Goal: Communication & Community: Answer question/provide support

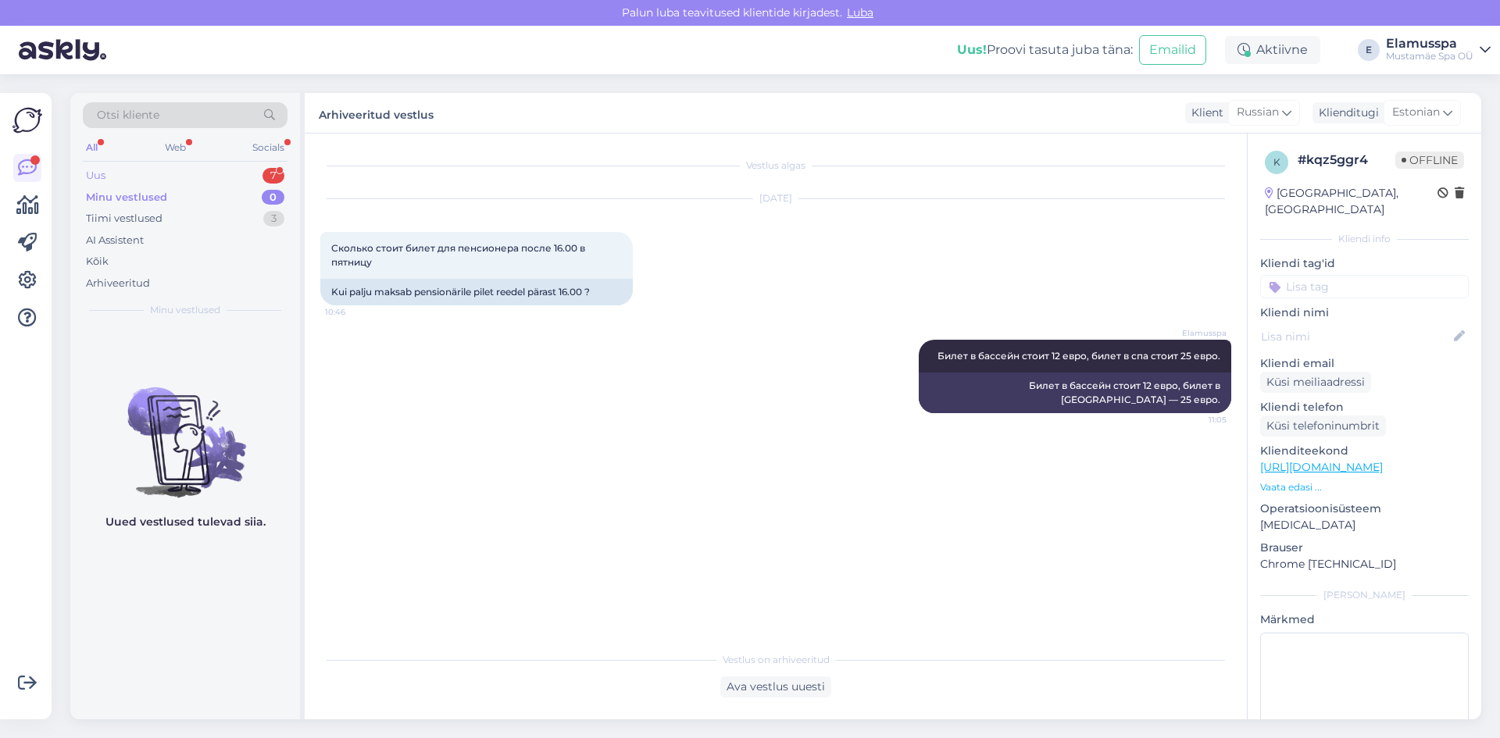
click at [177, 172] on div "Uus 7" at bounding box center [185, 176] width 205 height 22
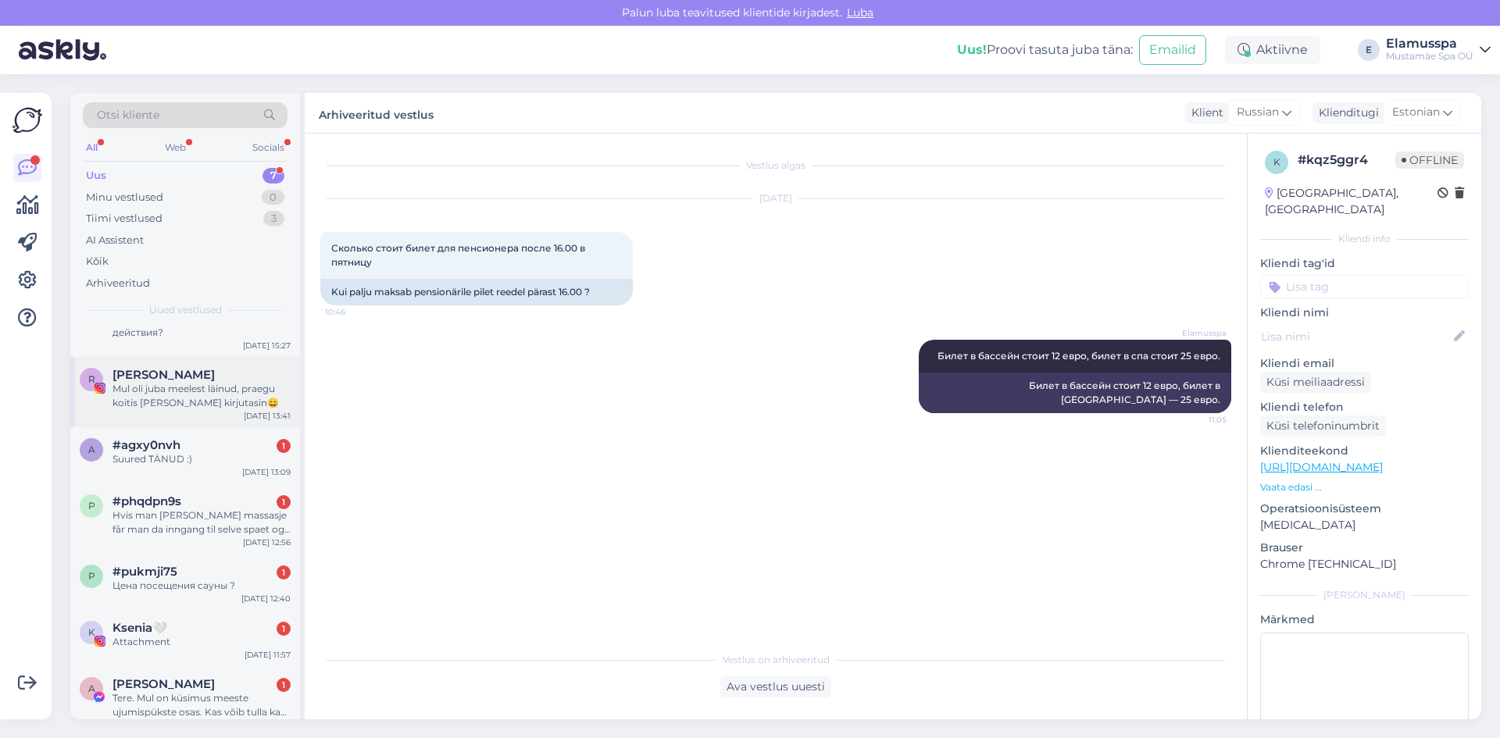
scroll to position [57, 0]
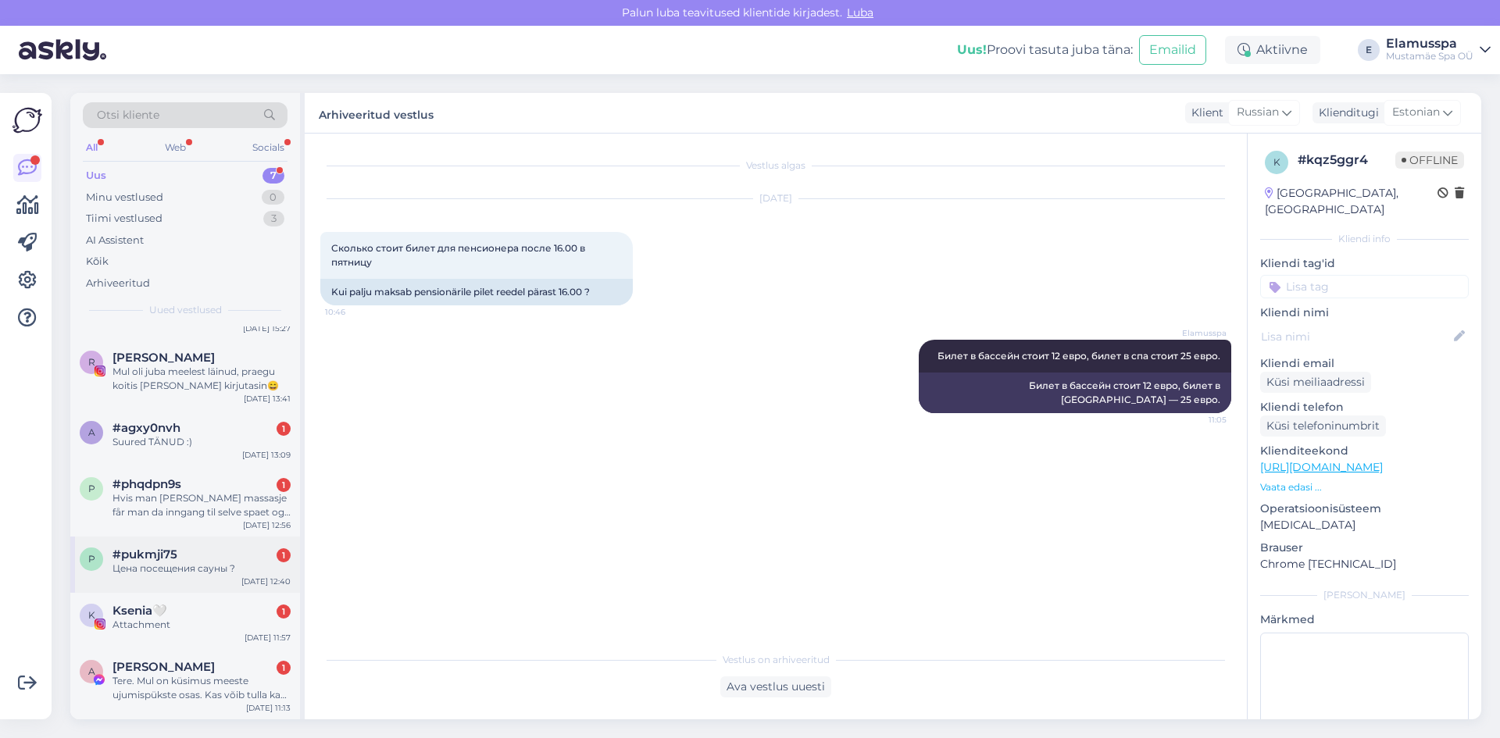
click at [230, 560] on div "#pukmji75 1" at bounding box center [201, 555] width 178 height 14
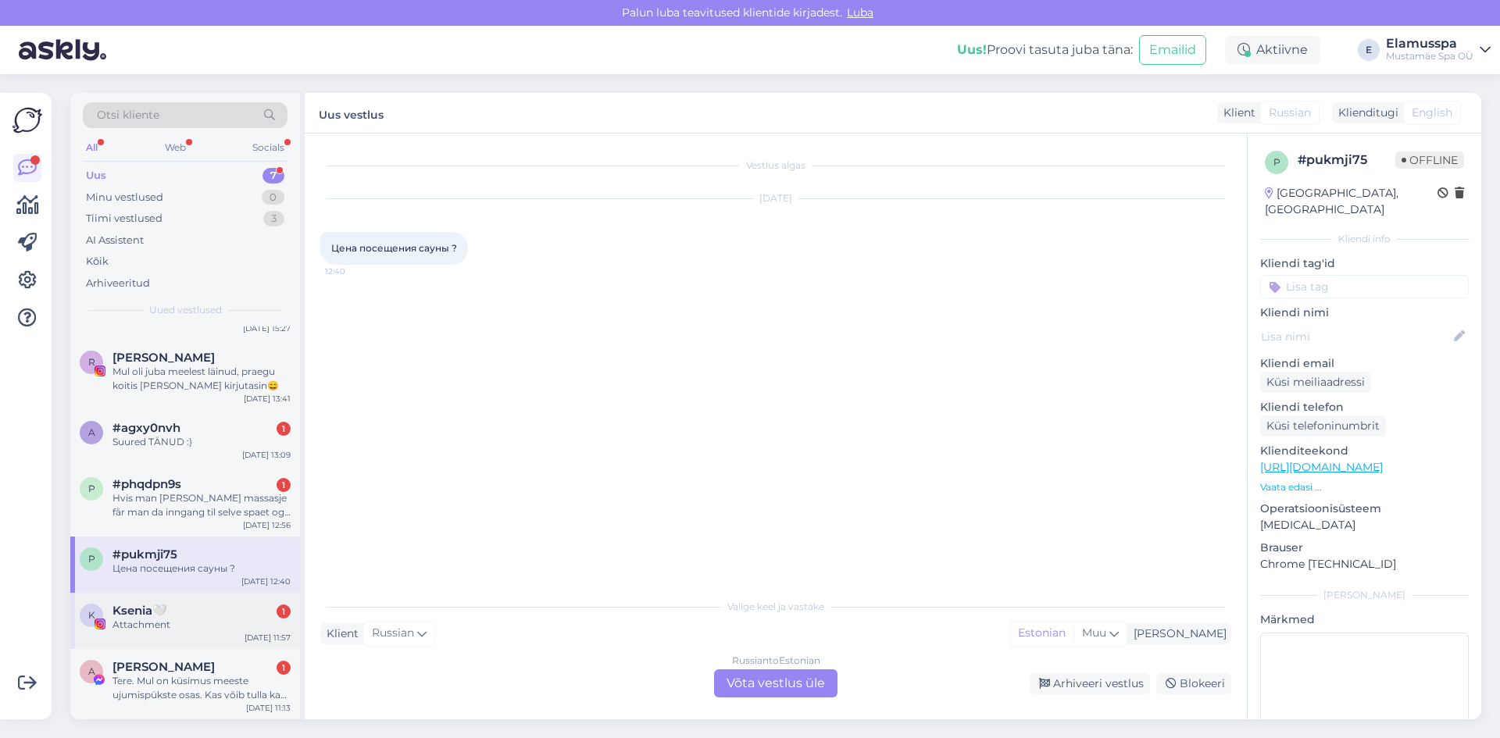
click at [199, 609] on div "Ksenia🤍 1" at bounding box center [201, 611] width 178 height 14
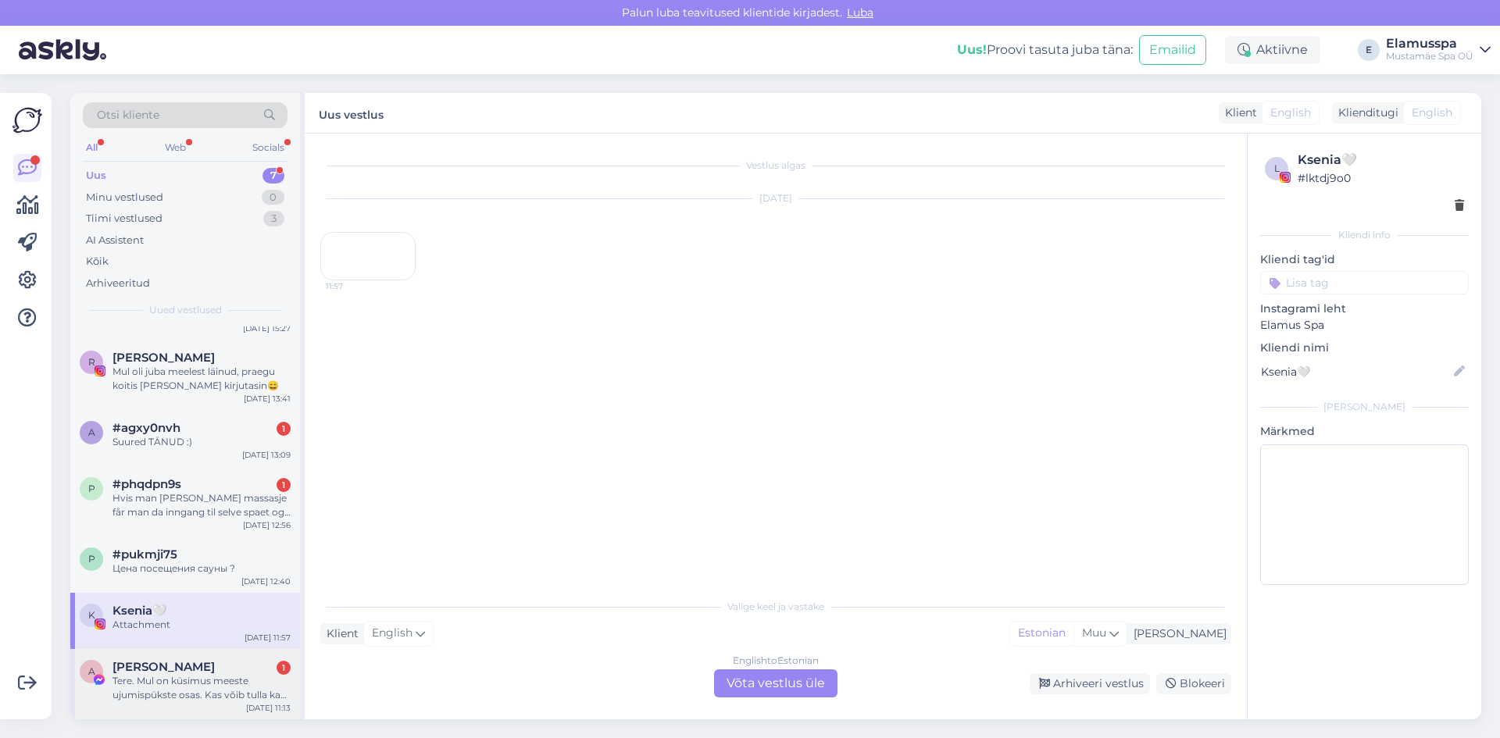
click at [151, 689] on div "Tere. Mul on küsimus meeste ujumispükste osas. Kas võib tulla ka nendega, mis n…" at bounding box center [201, 688] width 178 height 28
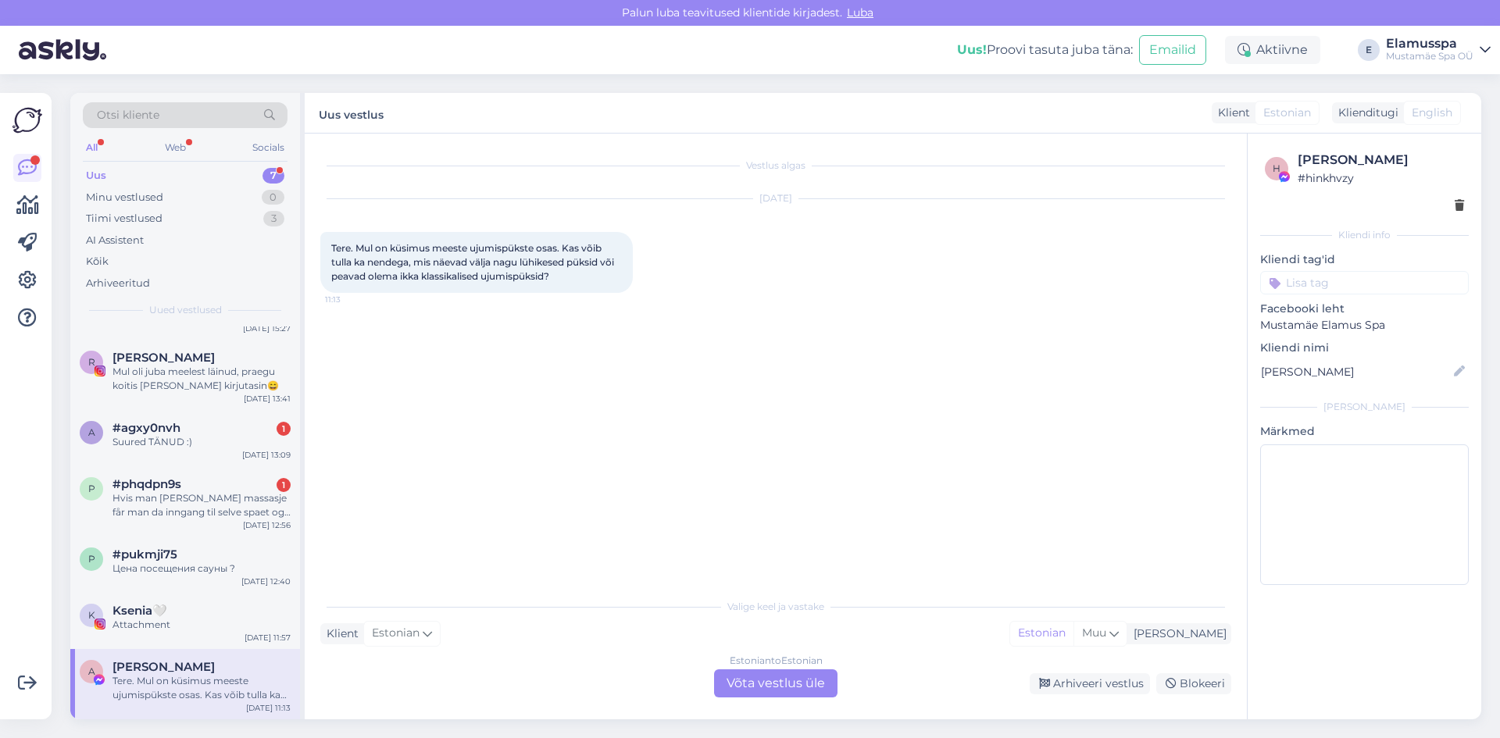
click at [754, 678] on div "Estonian to Estonian Võta vestlus üle" at bounding box center [775, 683] width 123 height 28
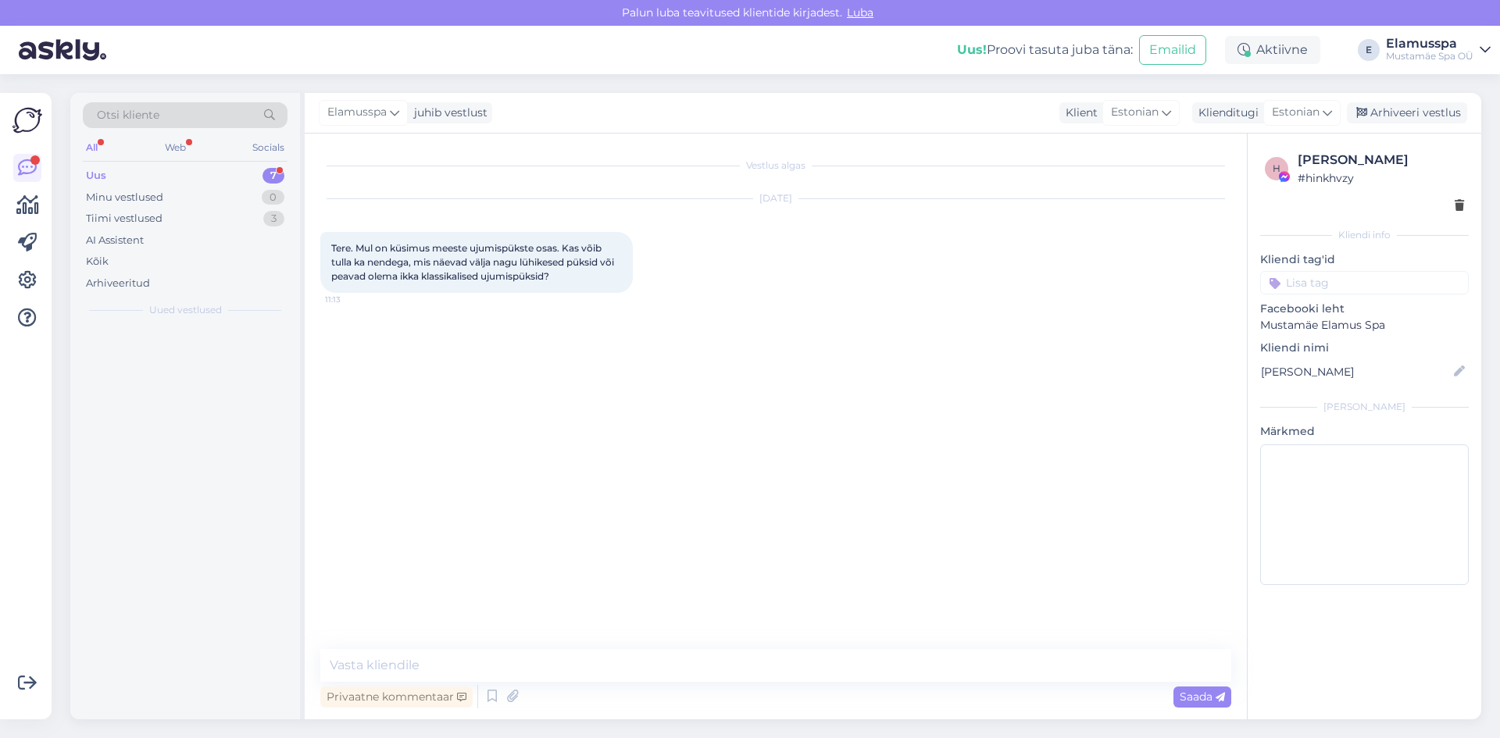
scroll to position [0, 0]
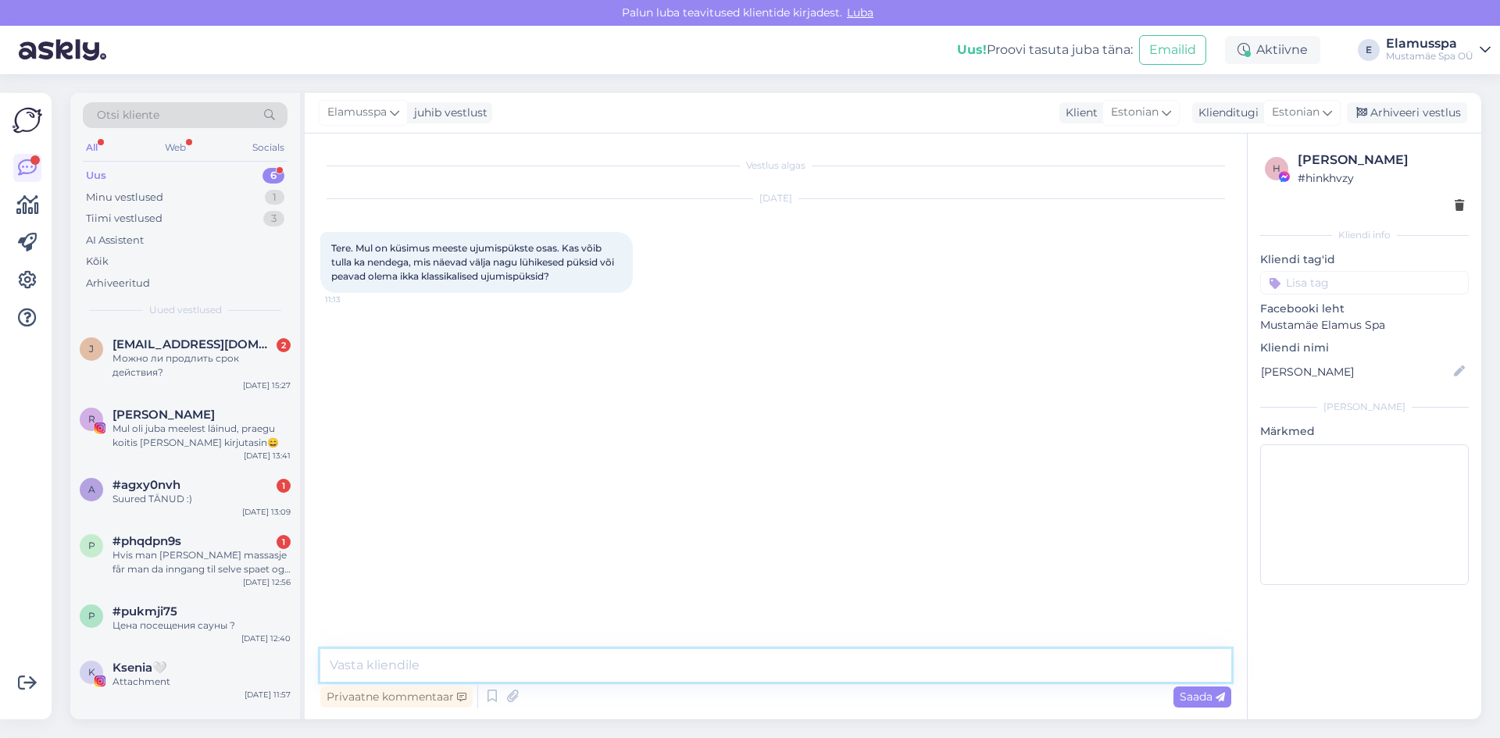
click at [754, 678] on textarea at bounding box center [775, 665] width 911 height 33
type textarea "Tere! Saate ka nendega tulla :)"
click at [1386, 103] on div "Arhiveeri vestlus" at bounding box center [1407, 112] width 120 height 21
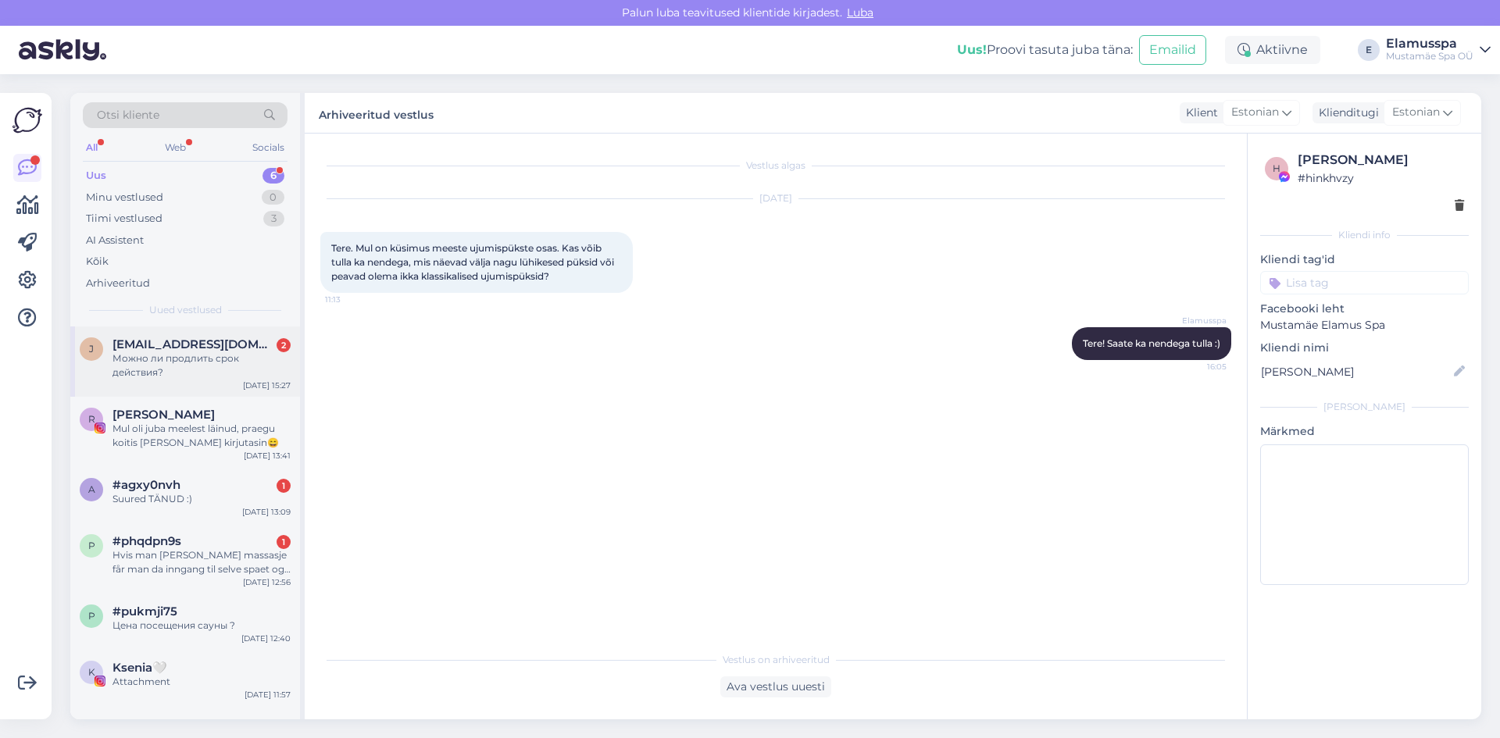
click at [195, 334] on div "j [EMAIL_ADDRESS][DOMAIN_NAME] 2 Можно ли продлить срок действия? [DATE] 15:27" at bounding box center [185, 362] width 230 height 70
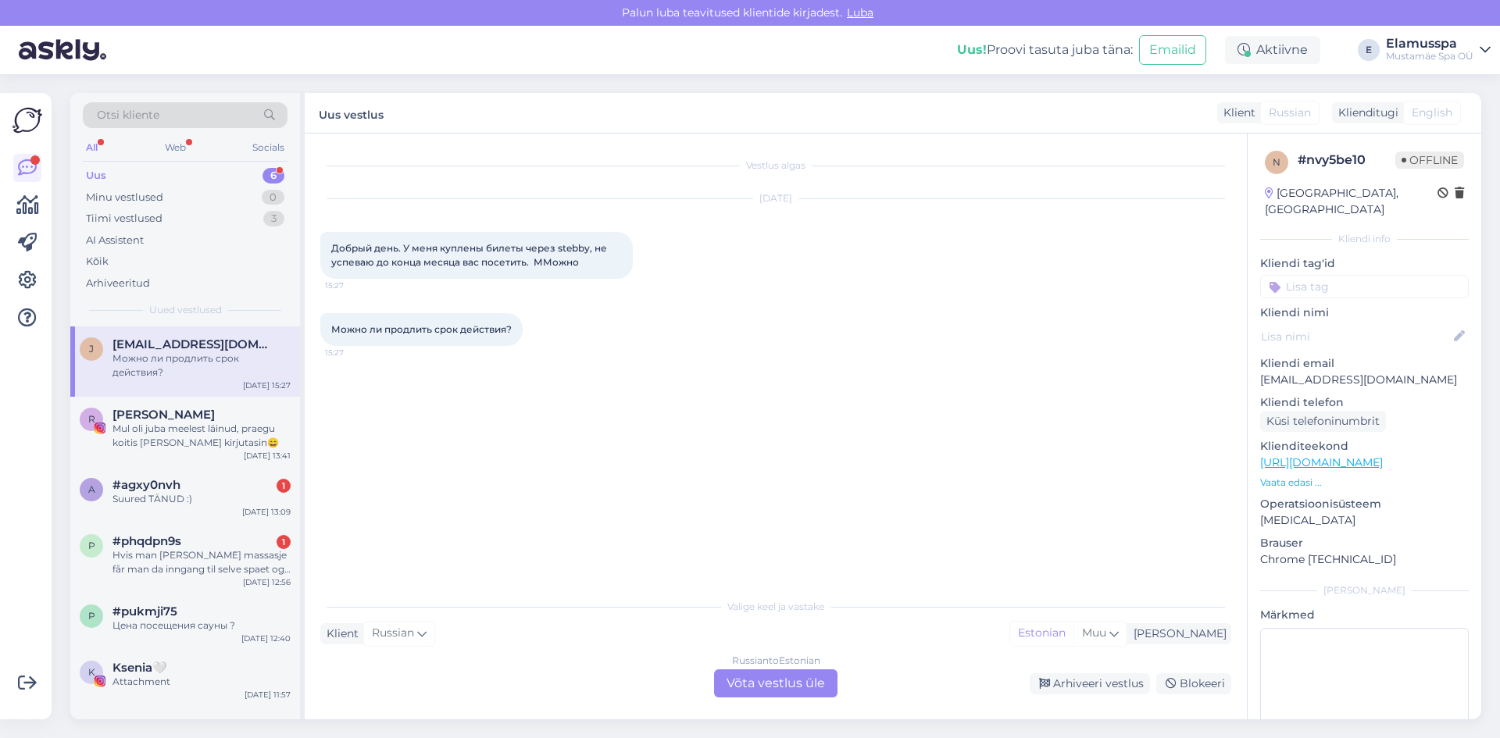
click at [764, 681] on div "Russian to Estonian Võta vestlus üle" at bounding box center [775, 683] width 123 height 28
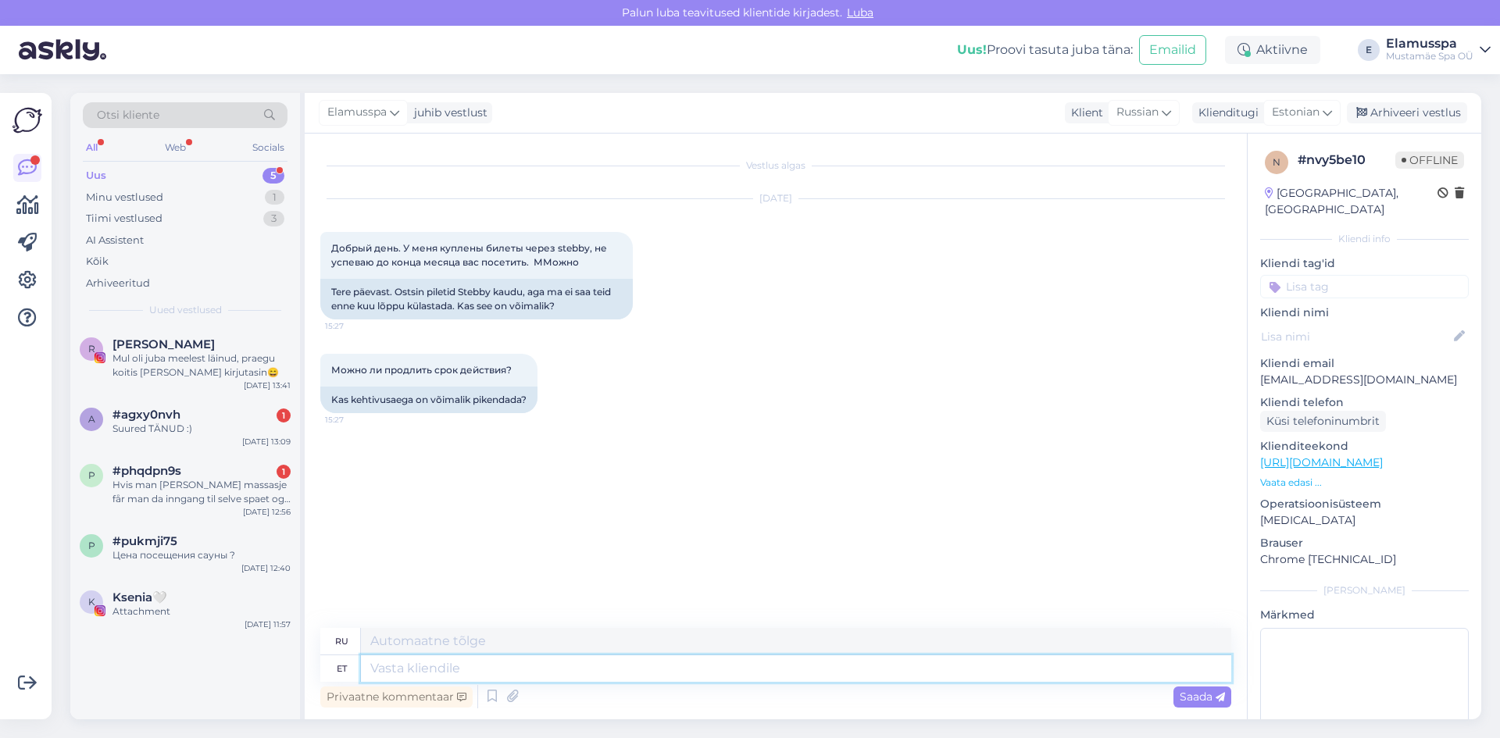
click at [627, 668] on textarea at bounding box center [796, 668] width 870 height 27
type textarea "Tere!"
type textarea "Привет"
type textarea "Tere!"
type textarea "Привет!"
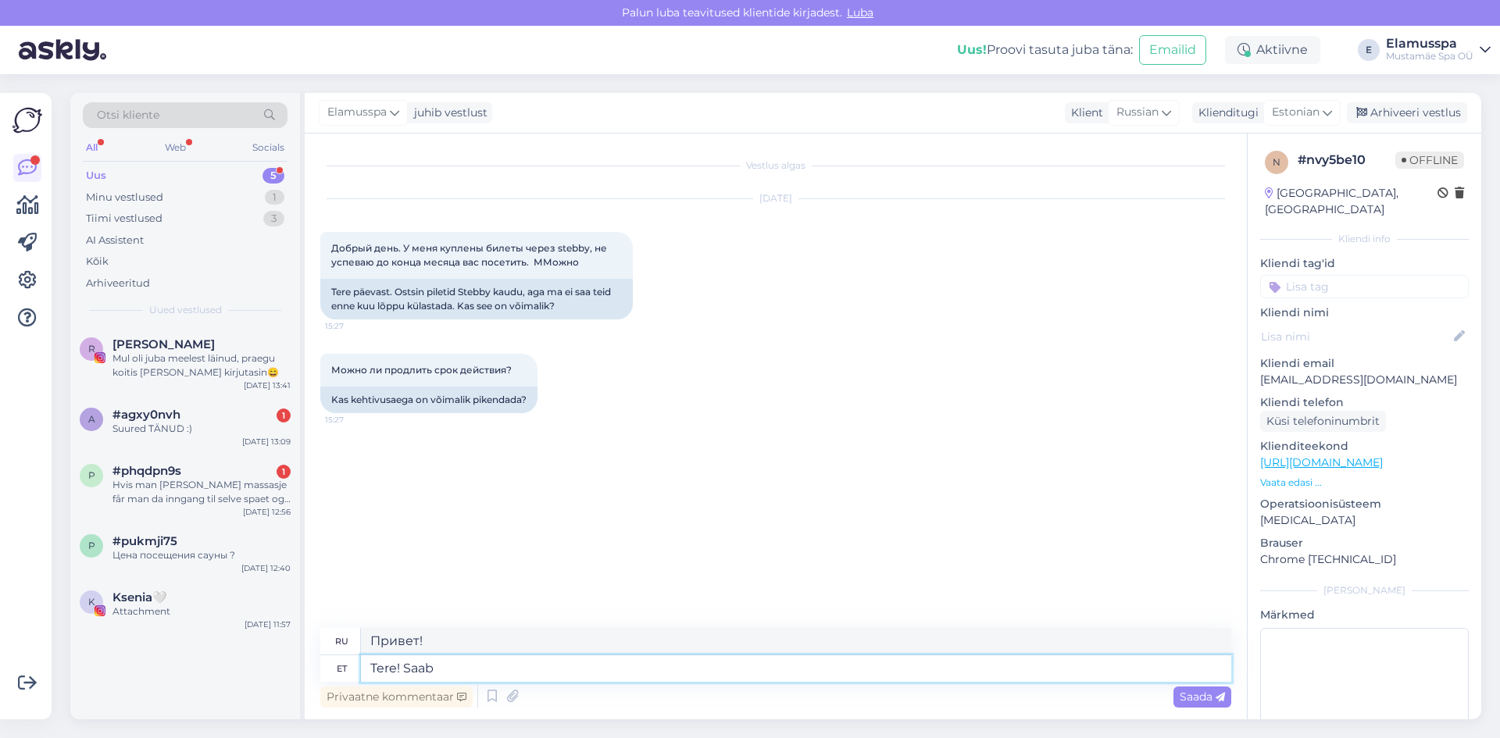
type textarea "Tere! Saab k"
type textarea "Привет! Ты можешь"
type textarea "Tere! Saab [PERSON_NAME]"
type textarea "Здравствуйте! Да, могу."
type textarea "Tere! Saab [PERSON_NAME]"
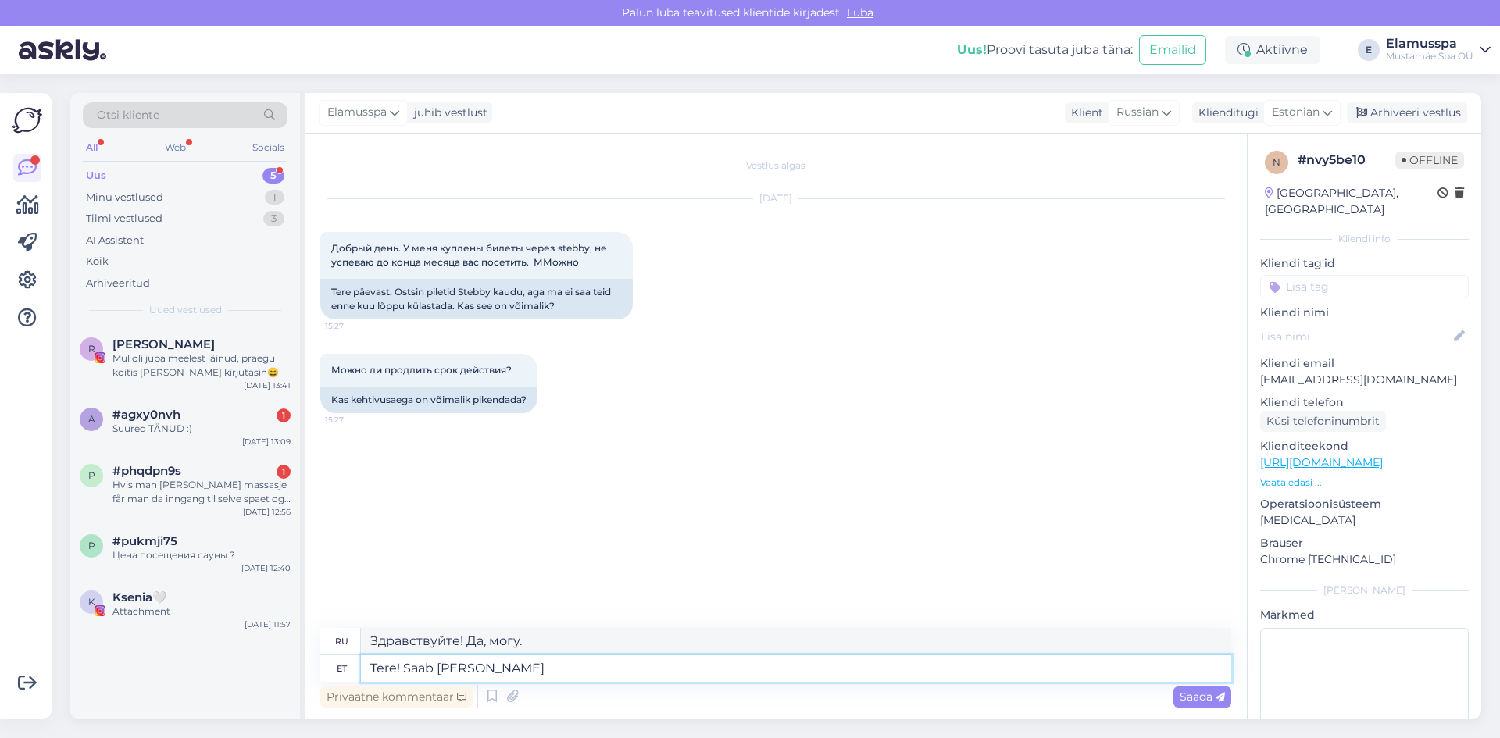
type textarea "Здравствуйте! Можно мне?"
type textarea "Tere! [GEOGRAPHIC_DATA][PERSON_NAME], ö"
type textarea "Здравствуйте! Да, могу."
type textarea "Tere! [GEOGRAPHIC_DATA][PERSON_NAME], öelge"
type textarea "Здравствуйте! Да, пожалуйста, скажите."
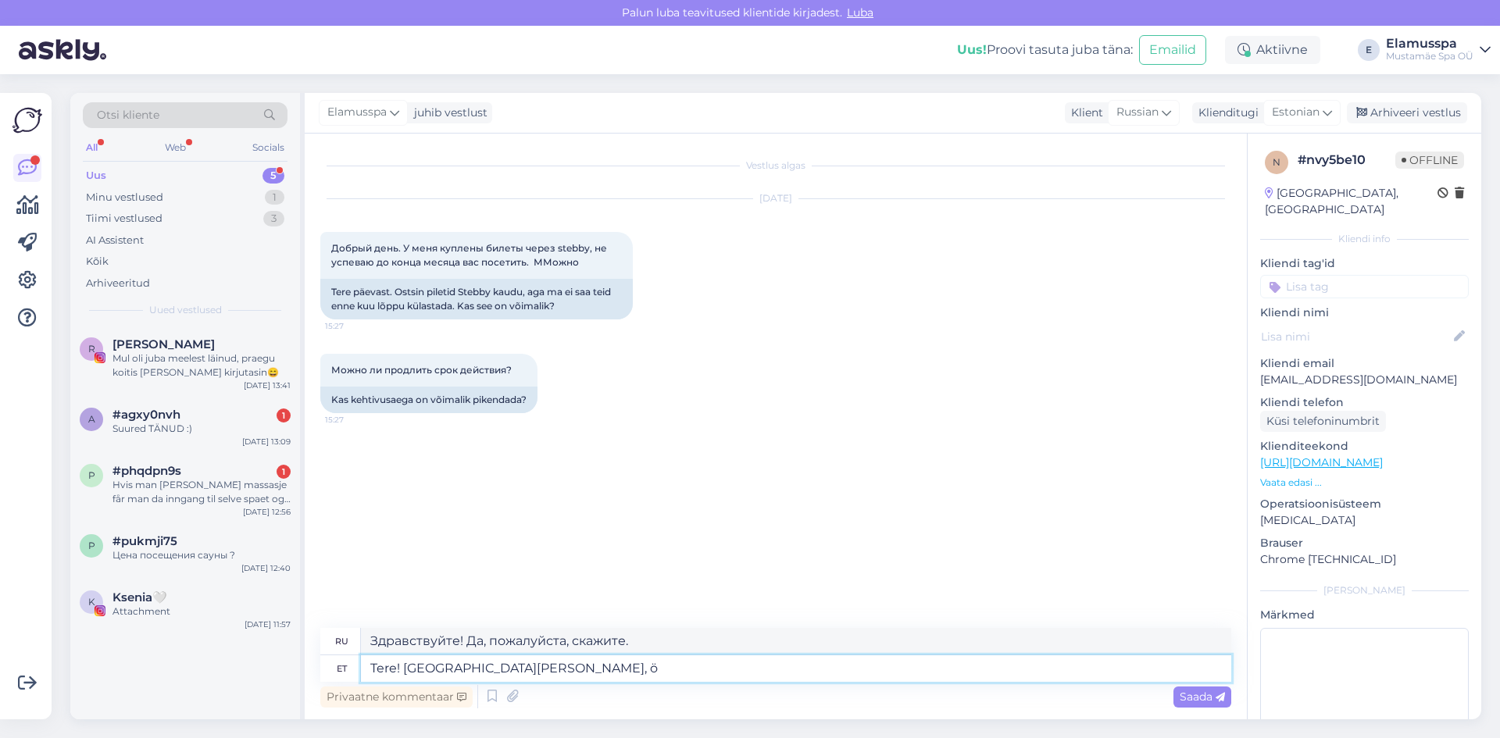
type textarea "Tere! Saab [PERSON_NAME],"
type textarea "Здравствуйте! Да, можете."
type textarea "Tere! Saab [PERSON_NAME]"
type textarea "Здравствуйте! Да, могу."
type textarea "Tere! Saab [PERSON_NAME]."
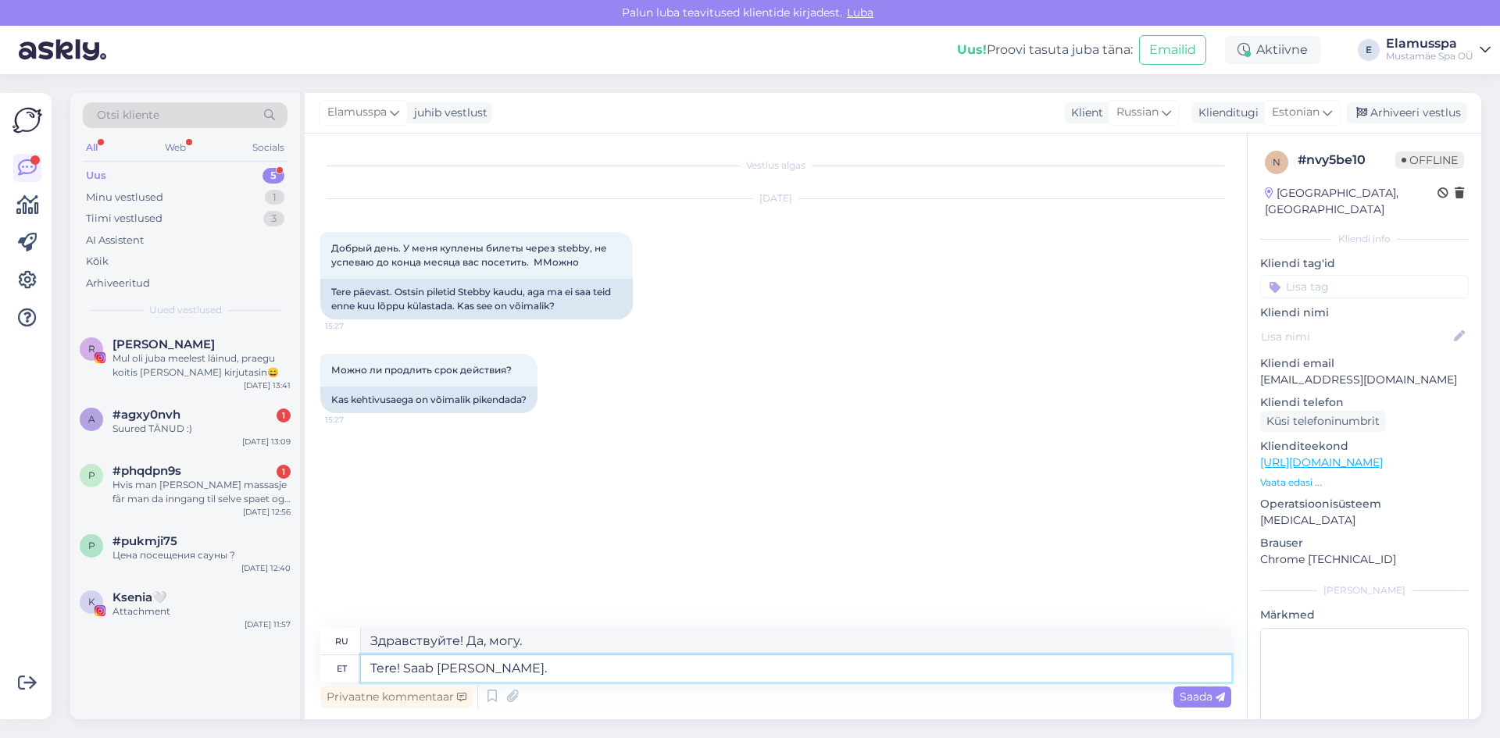
type textarea "Здравствуйте! Да, можете."
type textarea "Tere! Saab [PERSON_NAME]. Sooviks si"
type textarea "Здравствуйте! Да, могу. Я бы хотел."
type textarea "Tere! Saab [PERSON_NAME]. Sooviks siis teie is"
type textarea "Здравствуйте! Да, могу. Мне бы хотелось, чтобы вы..."
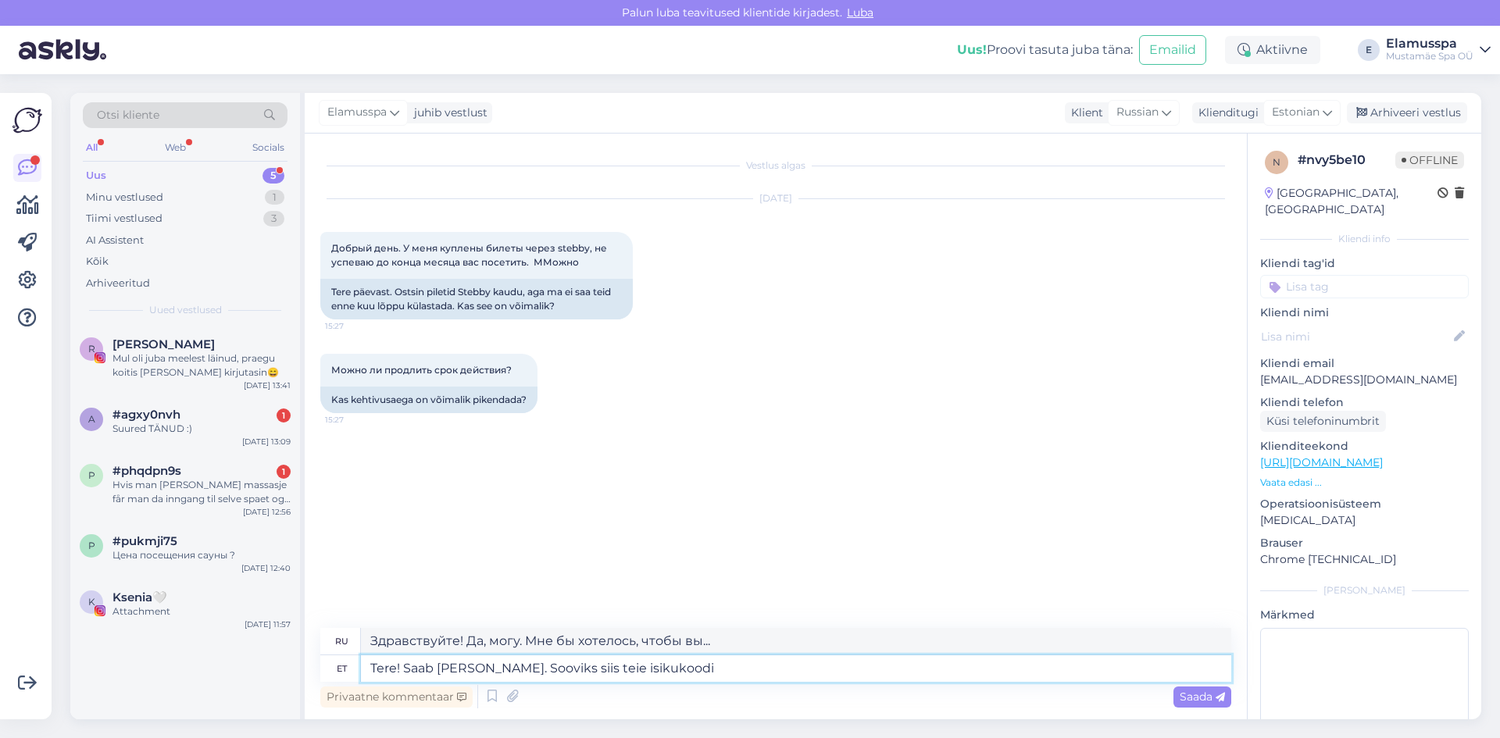
type textarea "Tere! Saab [PERSON_NAME]. Sooviks siis teie isikukoodi v"
type textarea "Здравствуйте! Да, могу. Мне нужен ваш личный идентификационный номер."
type textarea "Tere! Saab [PERSON_NAME]. Sooviks siis teie isikukoodi või"
click at [544, 666] on textarea "Tere! Saab [PERSON_NAME]. Sooviks siis teie isikukoodi või" at bounding box center [796, 668] width 870 height 27
click at [670, 667] on textarea "Tere! Saab [PERSON_NAME]. Sooviks siis teie isikukoodi või" at bounding box center [796, 668] width 870 height 27
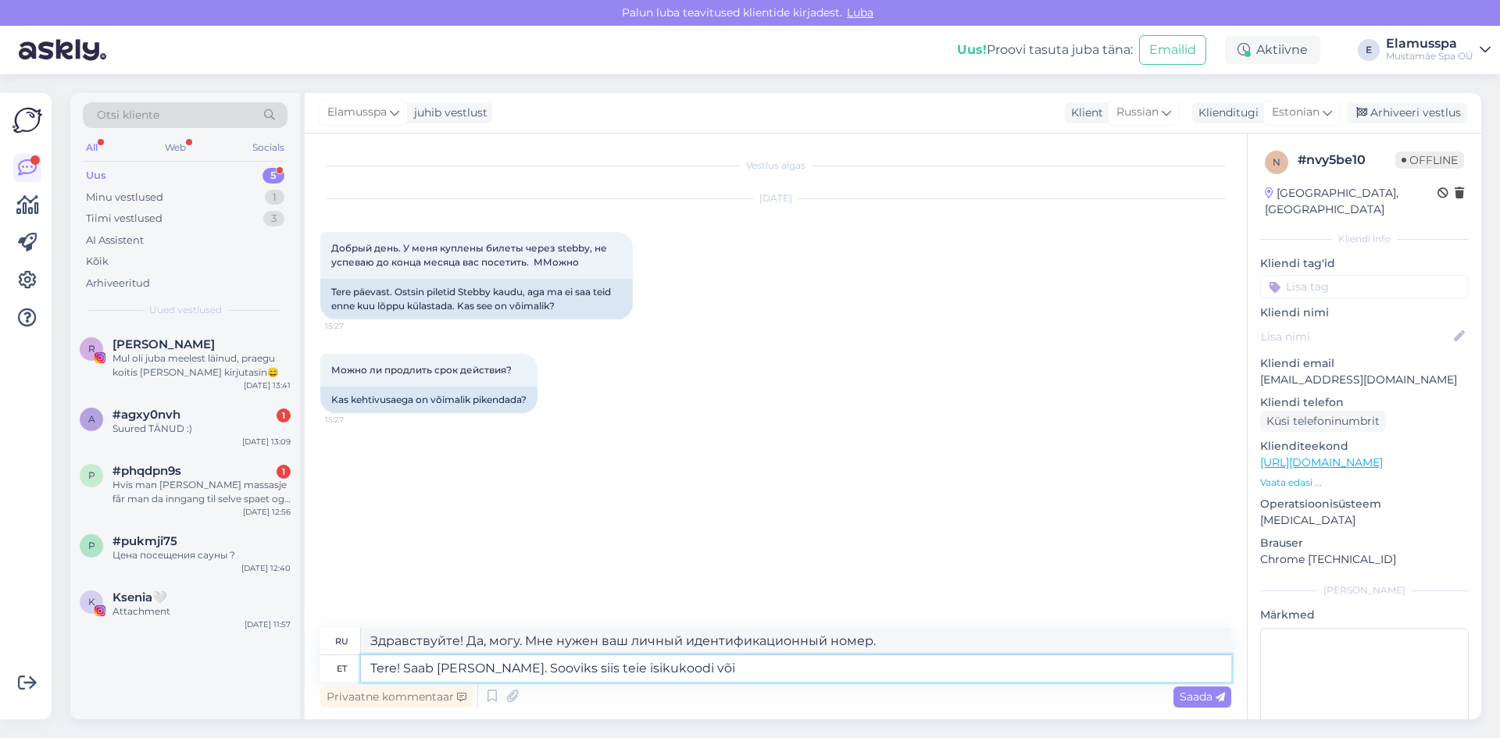
type textarea "Здравствуйте! Да, могу. Мне нужен ваш персональный идентификационный номер или"
type textarea "Tere! Saab [PERSON_NAME]. Sooviks siis teie isikukoodi või stebby p"
type textarea "Здравствуйте! Да, могу. Мне нужен ваш личный идентификационный номер или номер …"
type textarea "Tere! Saab [PERSON_NAME]. Sooviks siis teie isikukoodi või stebby pileti."
type textarea "Здравствуйте! Да, могу. Мне нужен ваш личный идентификационный номер или билет …"
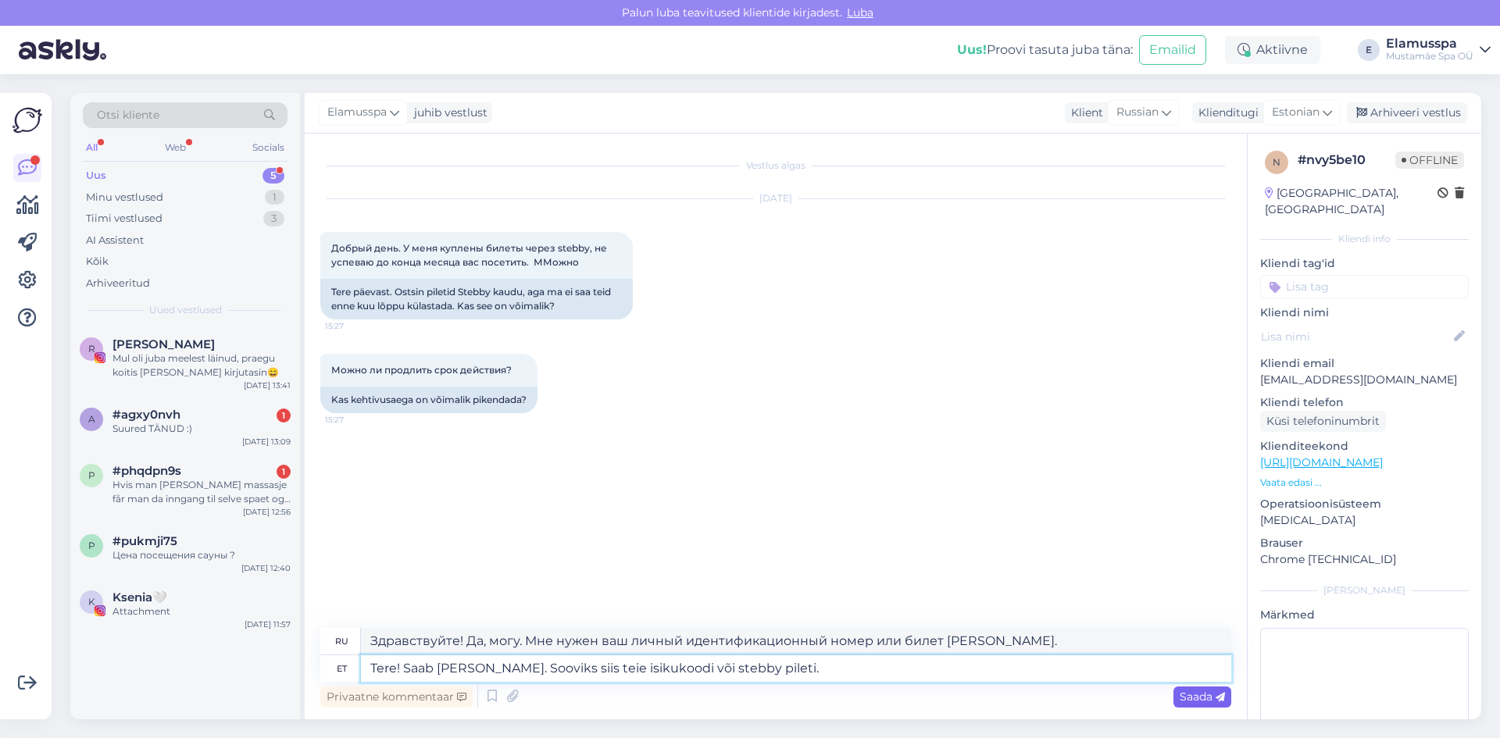
type textarea "Tere! Saab [PERSON_NAME]. Sooviks siis teie isikukoodi või stebby pileti."
click at [1192, 699] on span "Saada" at bounding box center [1202, 697] width 45 height 14
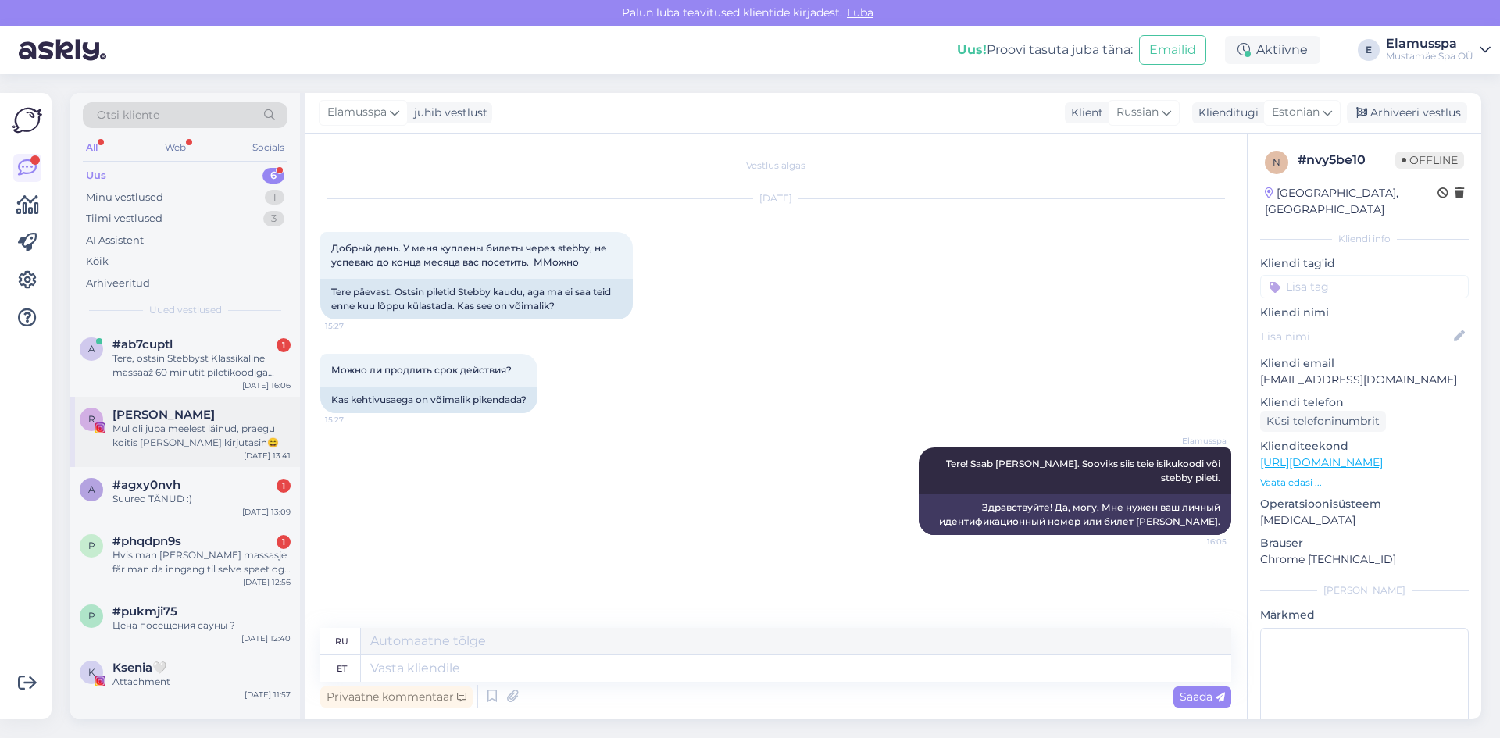
click at [209, 443] on div "Mul oli juba meelest läinud, praegu koitis [PERSON_NAME] kirjutasin😄" at bounding box center [201, 436] width 178 height 28
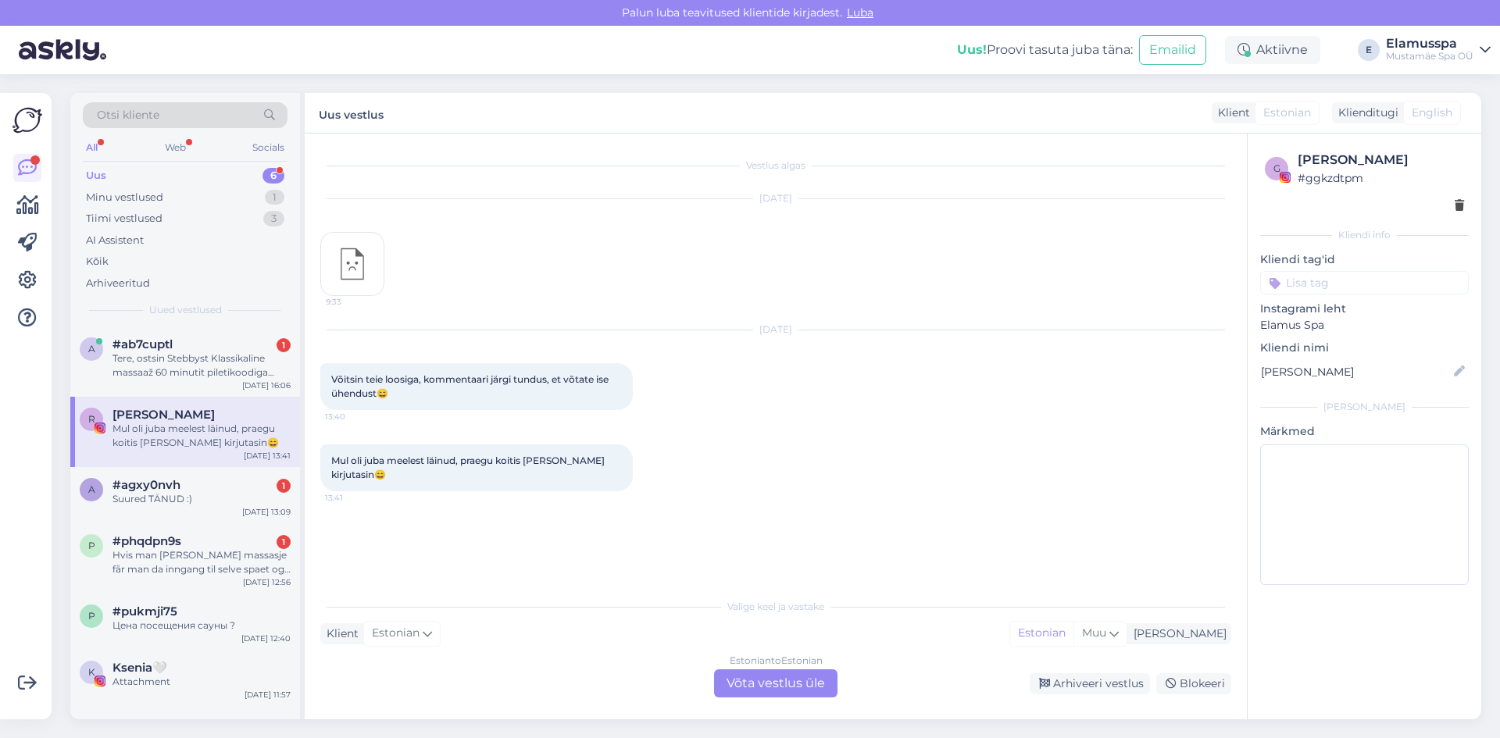
click at [353, 227] on div "[DATE] 9:33" at bounding box center [775, 247] width 911 height 131
click at [351, 252] on img at bounding box center [352, 264] width 62 height 62
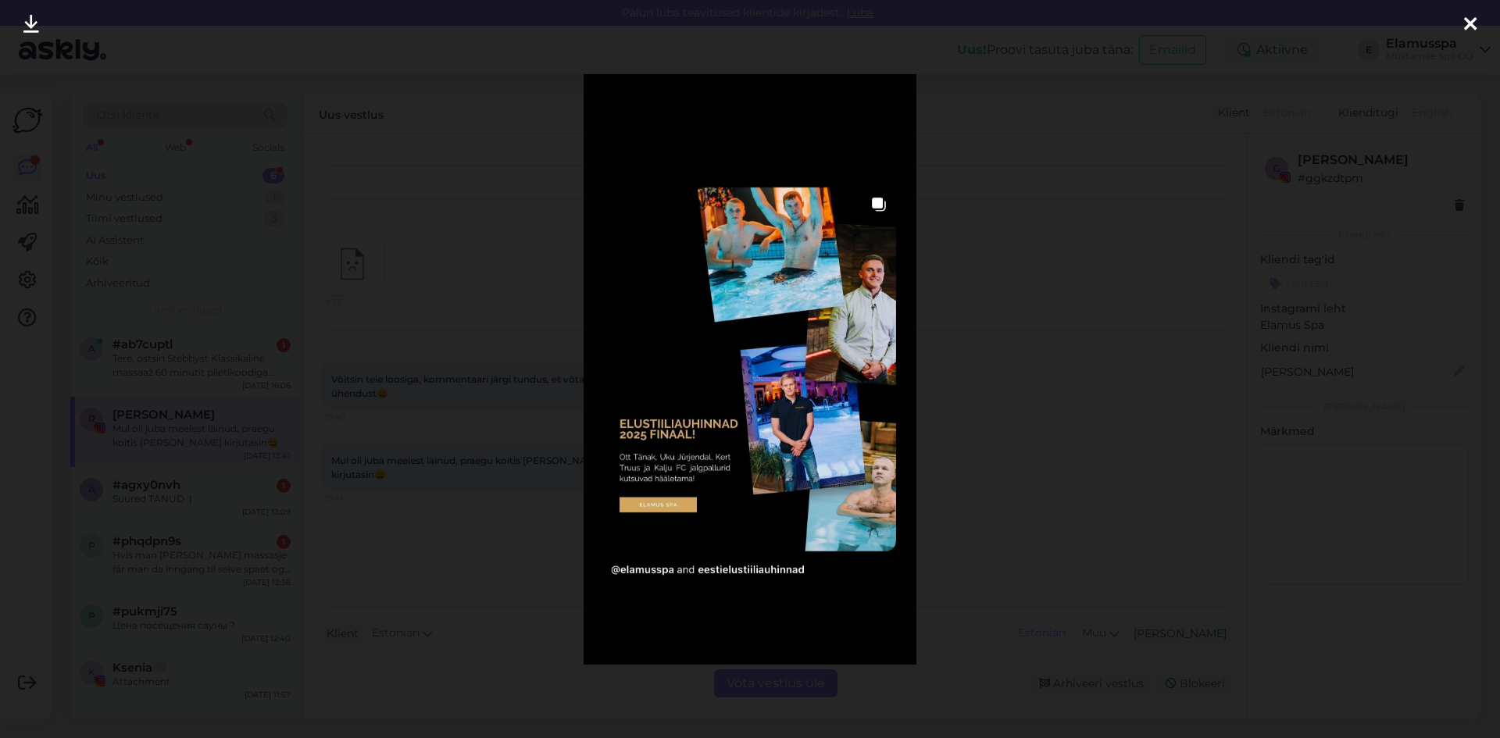
click at [1464, 30] on icon at bounding box center [1470, 25] width 12 height 20
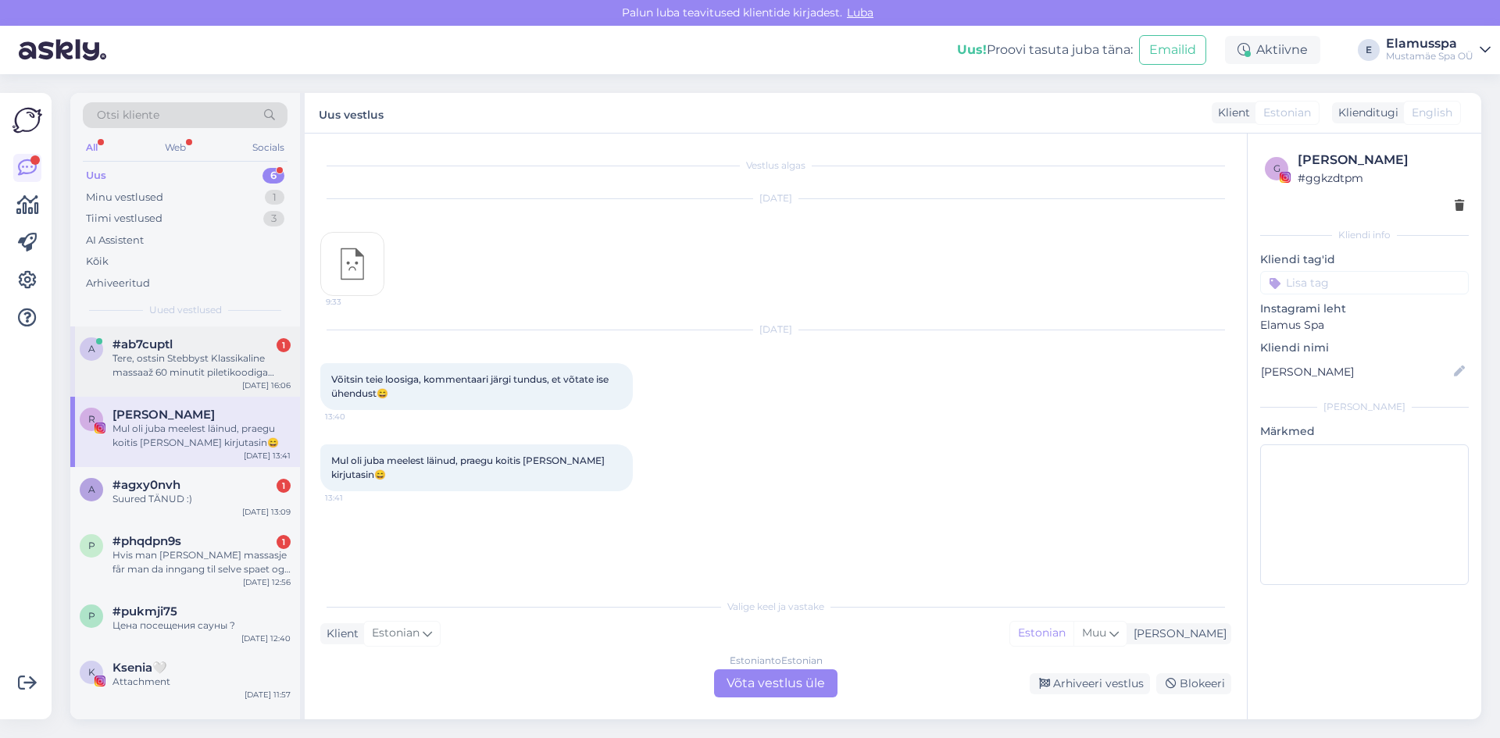
click at [211, 353] on div "Tere, ostsin Stebbyst Klassikaline massaaž 60 minutit piletikoodiga SB59EGJMNRS…" at bounding box center [201, 366] width 178 height 28
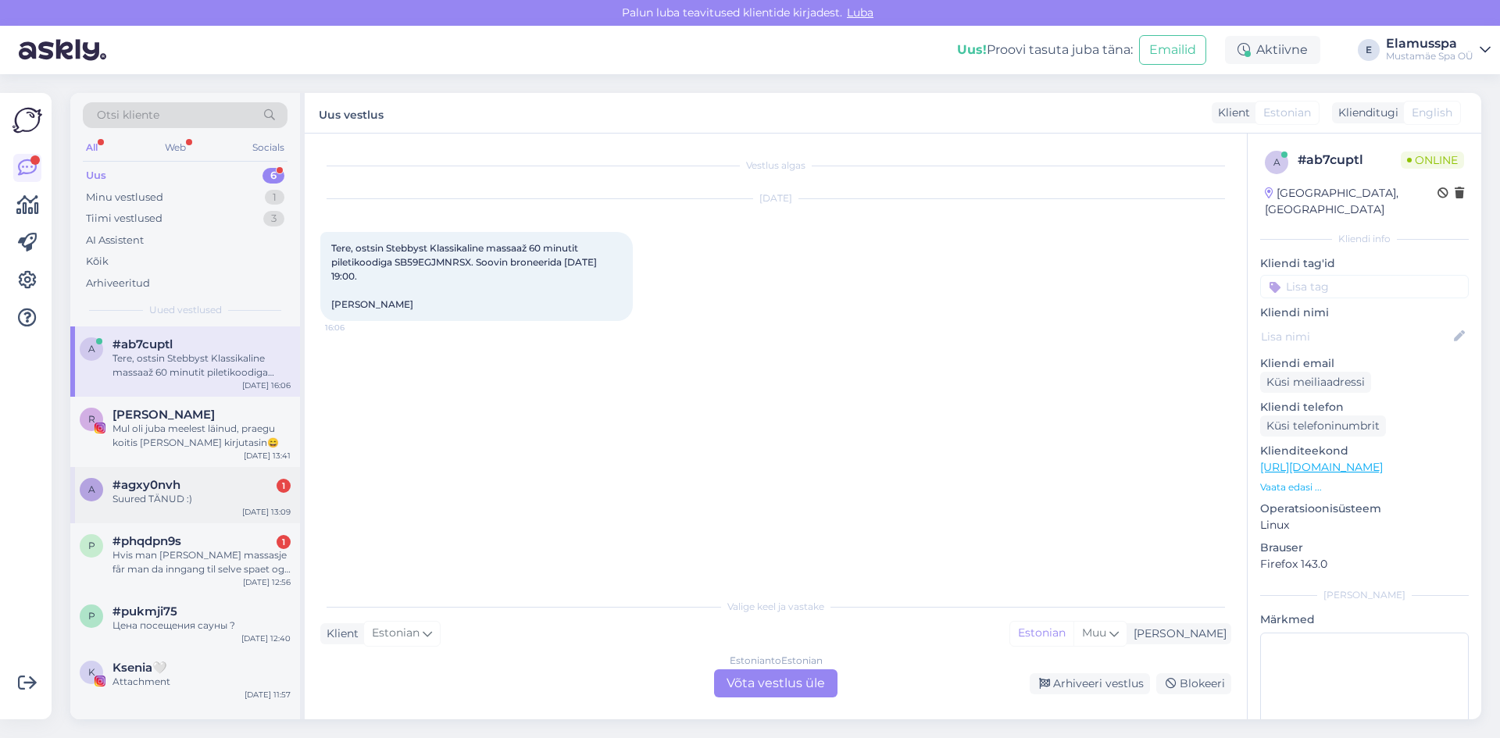
click at [216, 479] on div "#agxy0nvh 1" at bounding box center [201, 485] width 178 height 14
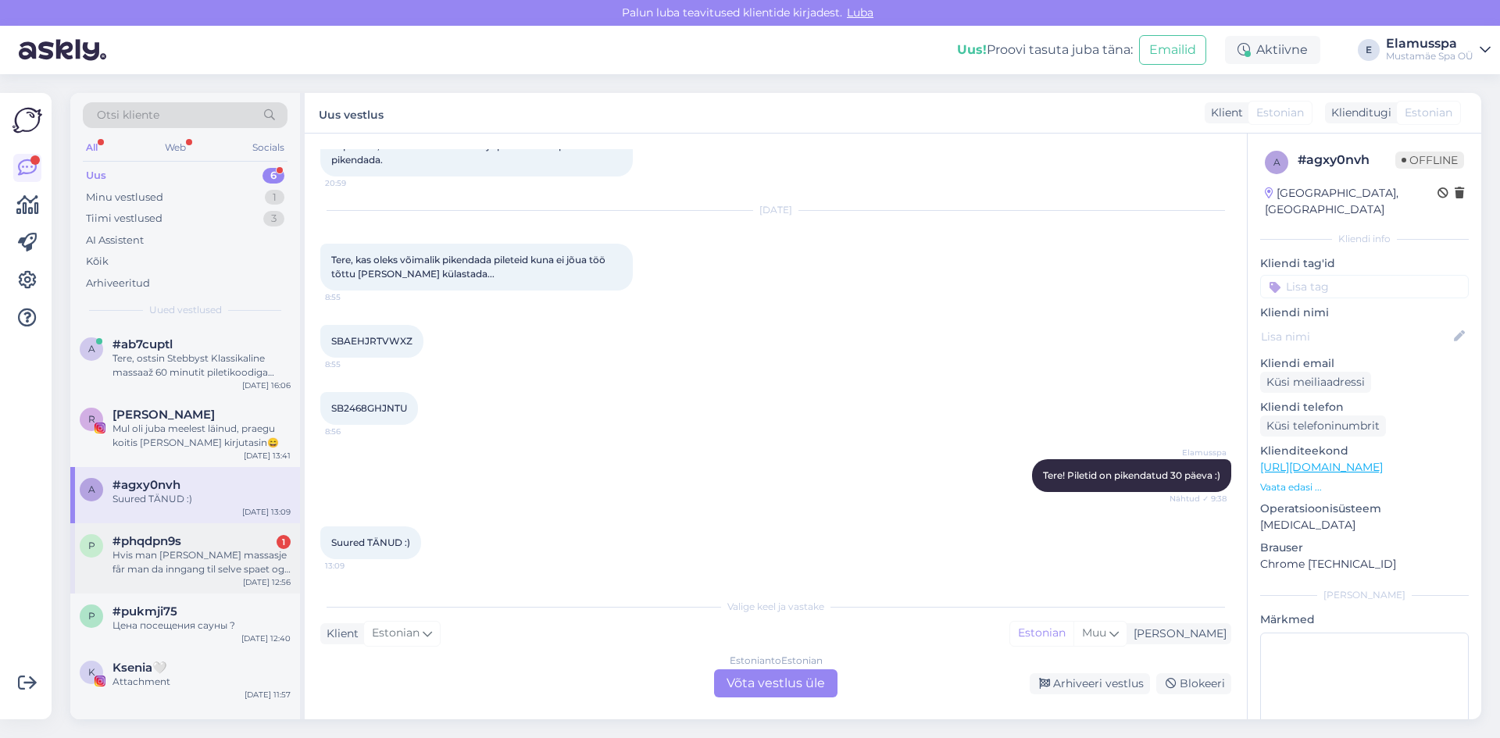
click at [181, 565] on div "Hvis man [PERSON_NAME] massasje får man da inngang til selve spaet og bassenget…" at bounding box center [201, 562] width 178 height 28
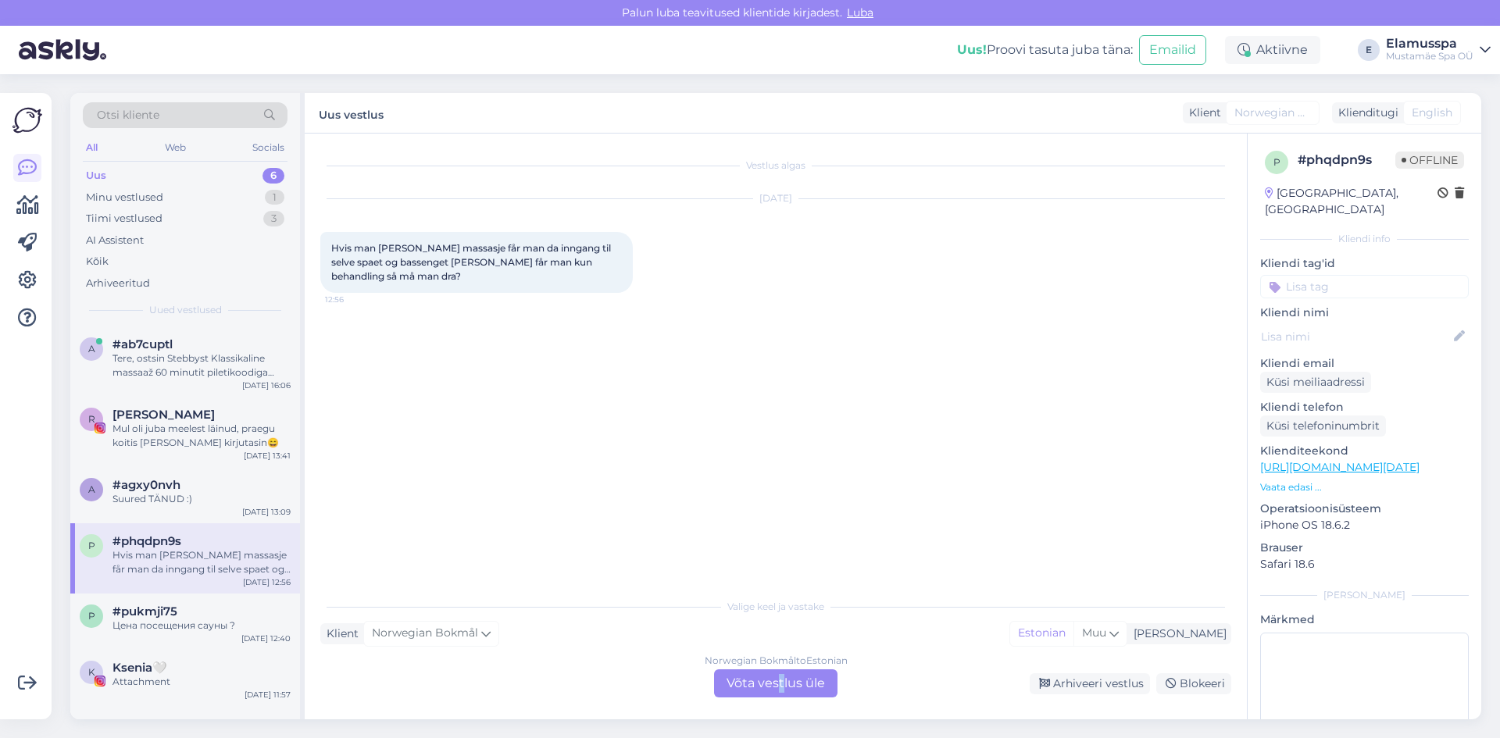
click at [782, 680] on div "Norwegian Bokmål to Estonian Võta vestlus üle" at bounding box center [775, 683] width 123 height 28
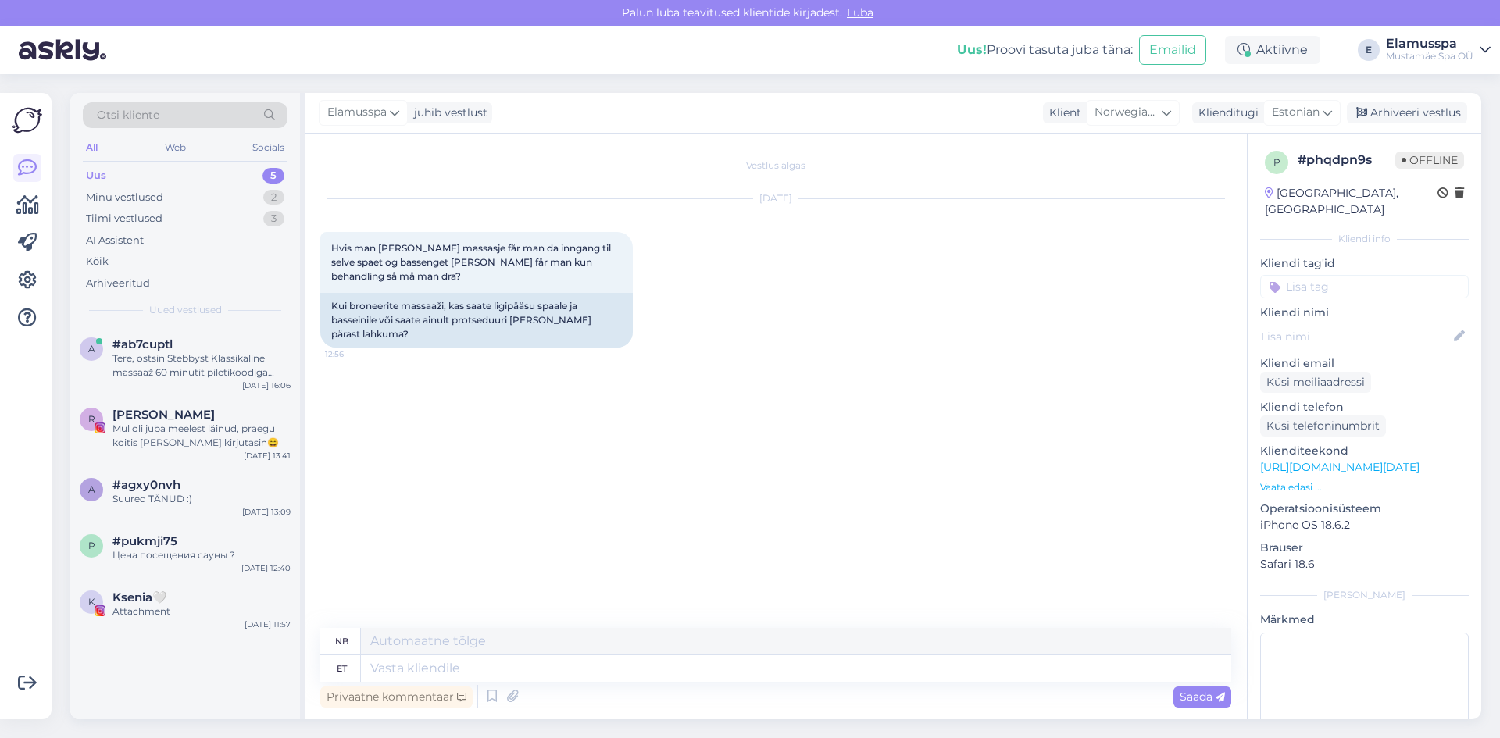
click at [780, 473] on div "Vestlus algas [DATE] Hvis man [PERSON_NAME] massasje får man da inngang til sel…" at bounding box center [782, 381] width 925 height 465
click at [434, 669] on textarea at bounding box center [796, 668] width 870 height 27
type textarea "[PERSON_NAME]"
type textarea "Hvis"
type textarea "Kui broneerite m"
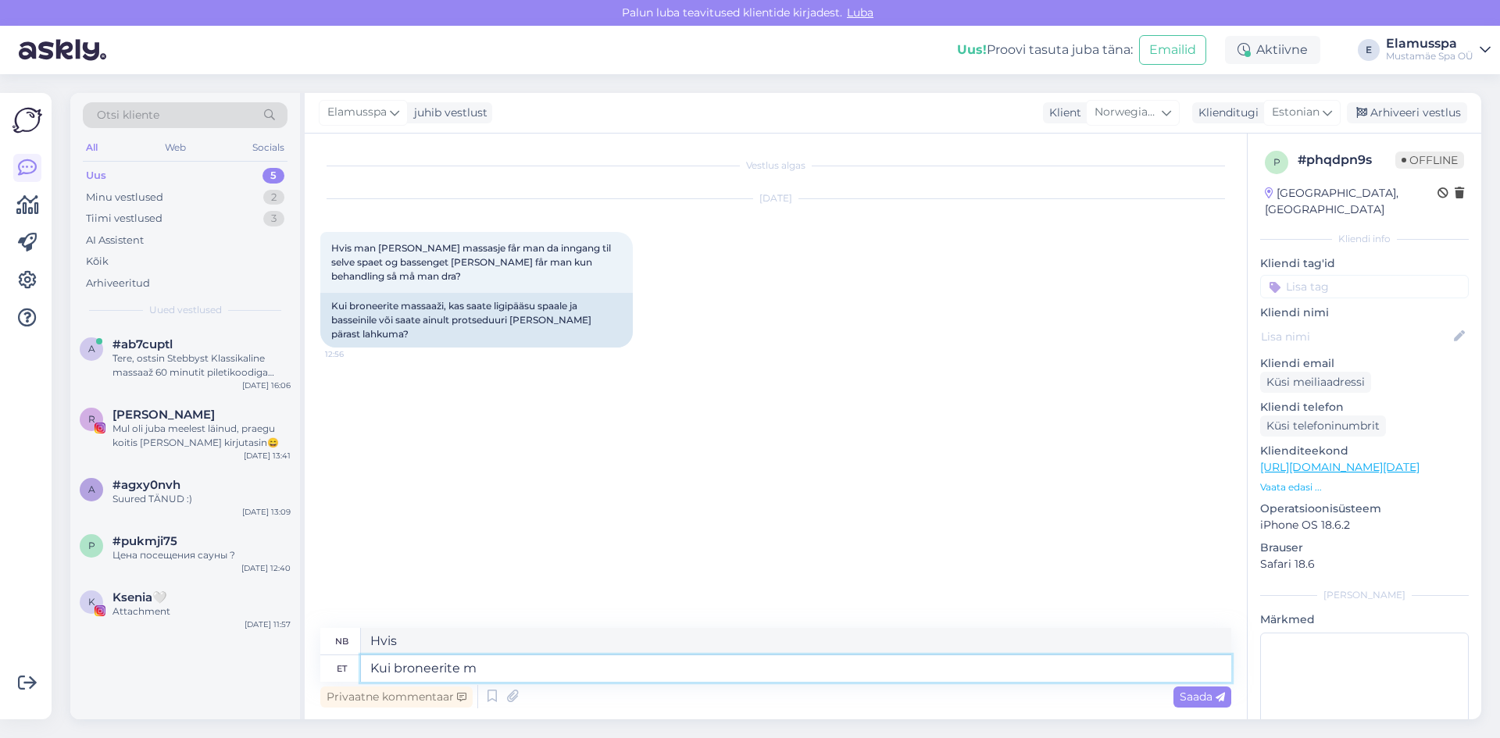
type textarea "Når du bestiller"
type textarea "Kui broneerite massaazi, s"
type textarea "Når du bestiller en massasje,"
type textarea "Kui broneerite massaazi, siis s"
type textarea "Hvis du bestiller en massasje,"
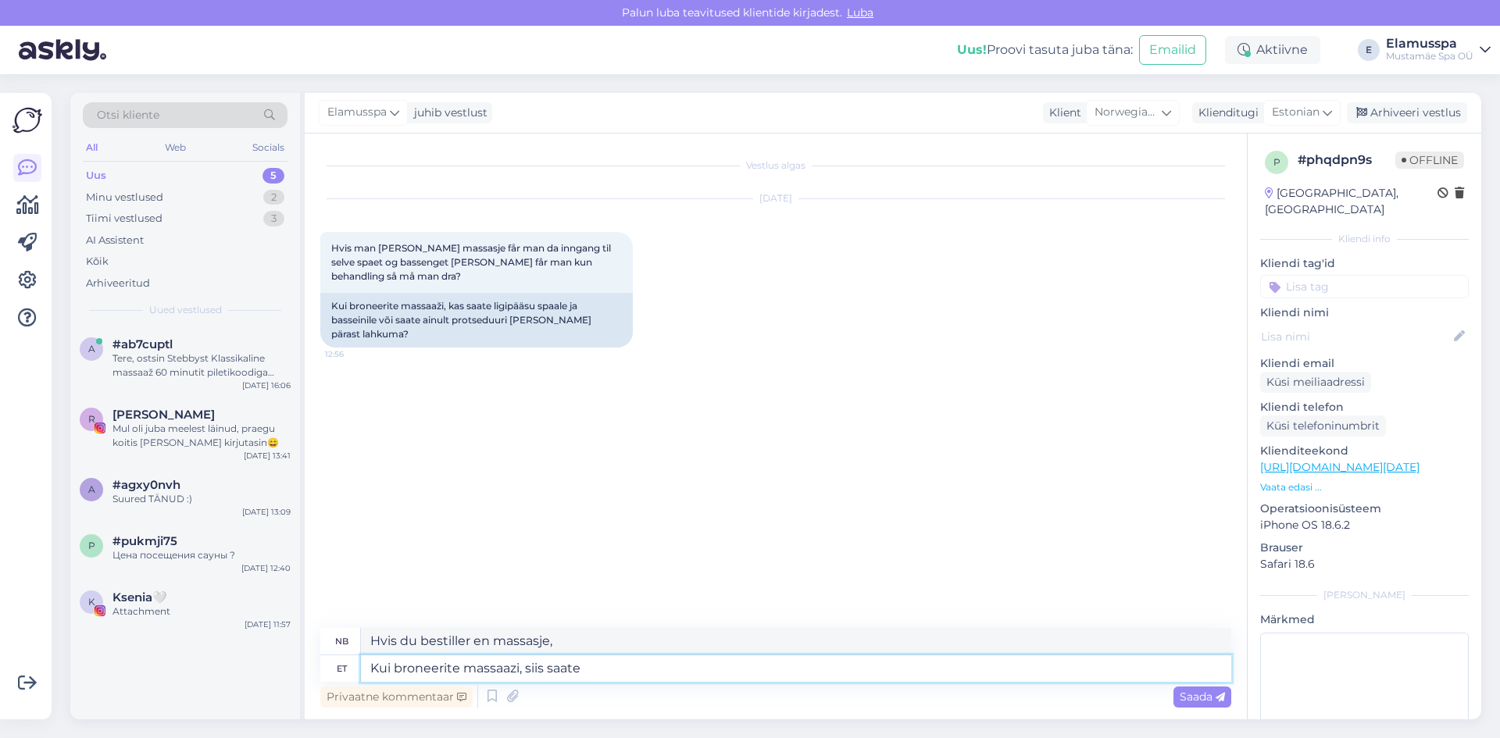
type textarea "Kui broneerite massaazi, siis saate"
type textarea "Hvis du bestiller en massasje, vil du få"
type textarea "Kui broneerite massaazi, siis saate ainult ma"
type textarea "Hvis du bestiller massasje, vil du [PERSON_NAME]"
type textarea "Kui broneerite massaazi, siis saate ainult massaazi."
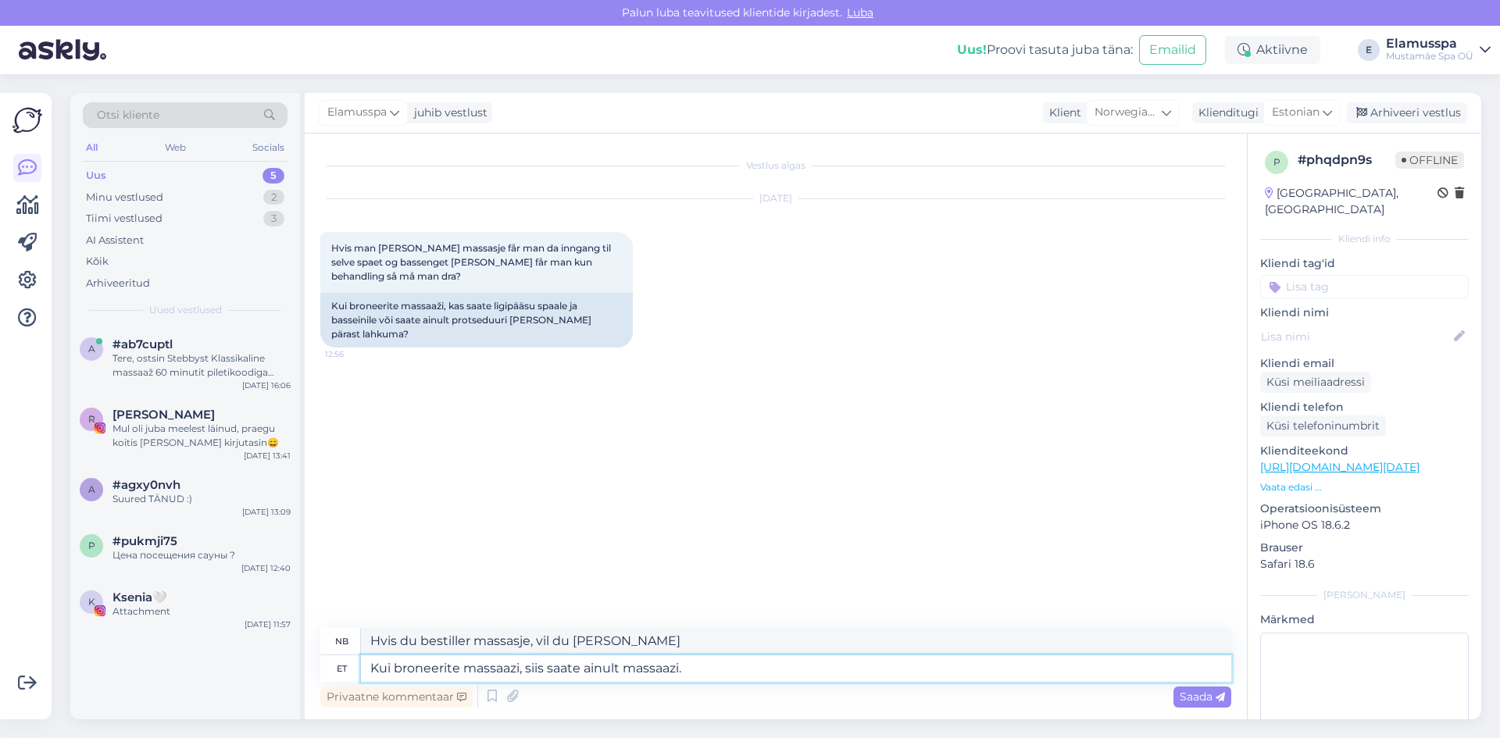
type textarea "Hvis du bestiller massasje, vil du [PERSON_NAME] massasje."
type textarea "Kui broneerite massaazi, siis saate ainult massaazi. [PERSON_NAME]"
type textarea "Hvis du bestiller en massasje, vil du bare [PERSON_NAME] en massasje. Selv om"
type textarea "Kui broneerite massaazi, siis saate ainult massaazi. Kuigi massaaz"
type textarea "Hvis du bestiller en massasje, vil du bare [PERSON_NAME] en massasje. Selv om m…"
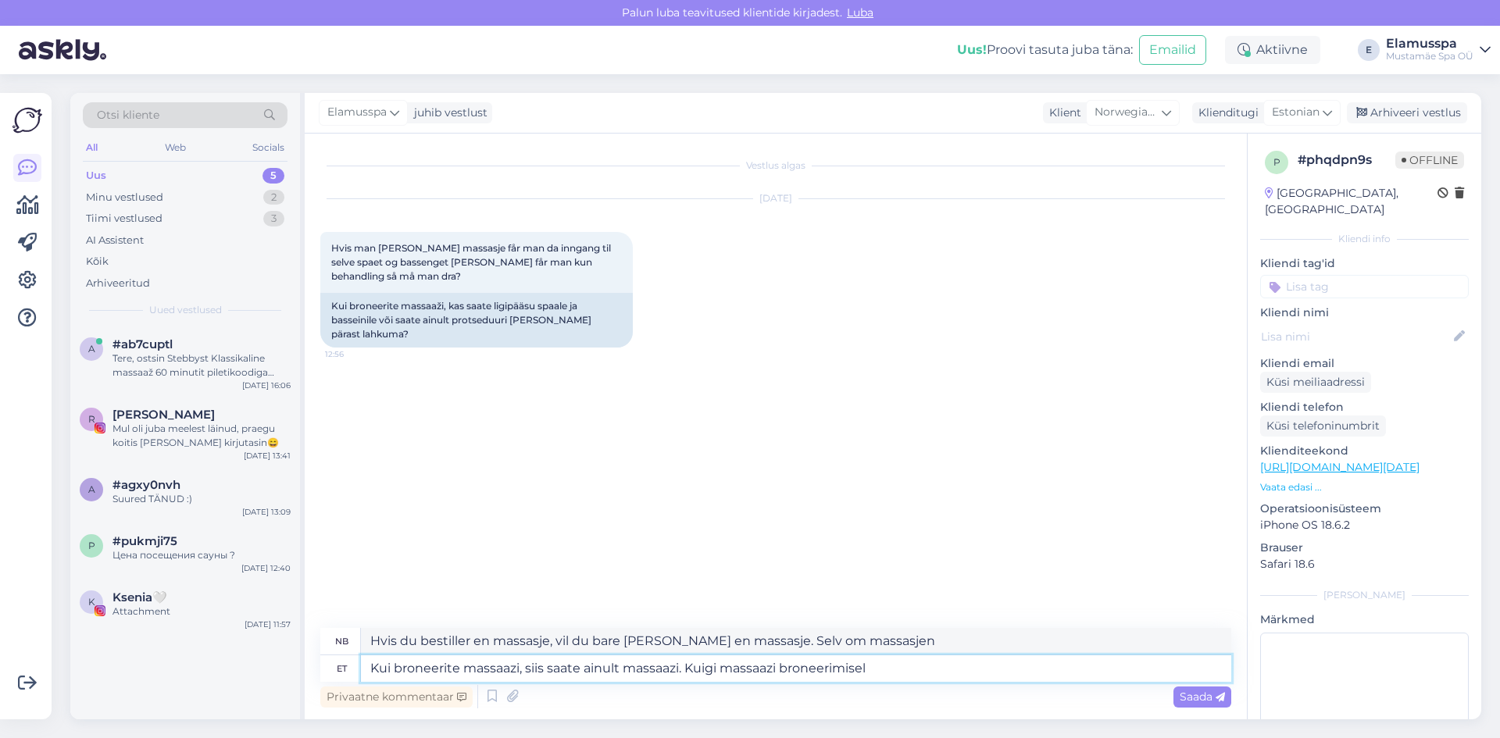
type textarea "Kui broneerite massaazi, siis saate ainult massaazi. Kuigi massaazi broneerimis…"
type textarea "Hvis du bestiller en massasje, vil du bare [PERSON_NAME] en massasje. Selv om d…"
type textarea "Kui broneerite massaazi, siis saate ainult massaazi. Kuigi massaazi broneerimis…"
type textarea "Hvis du bestiller en massasje, vil du bare [PERSON_NAME] en massasje. Selv om b…"
type textarea "Kui broneerite massaazi, siis saate ainult massaazi. Kuigi massaazi broneerimis…"
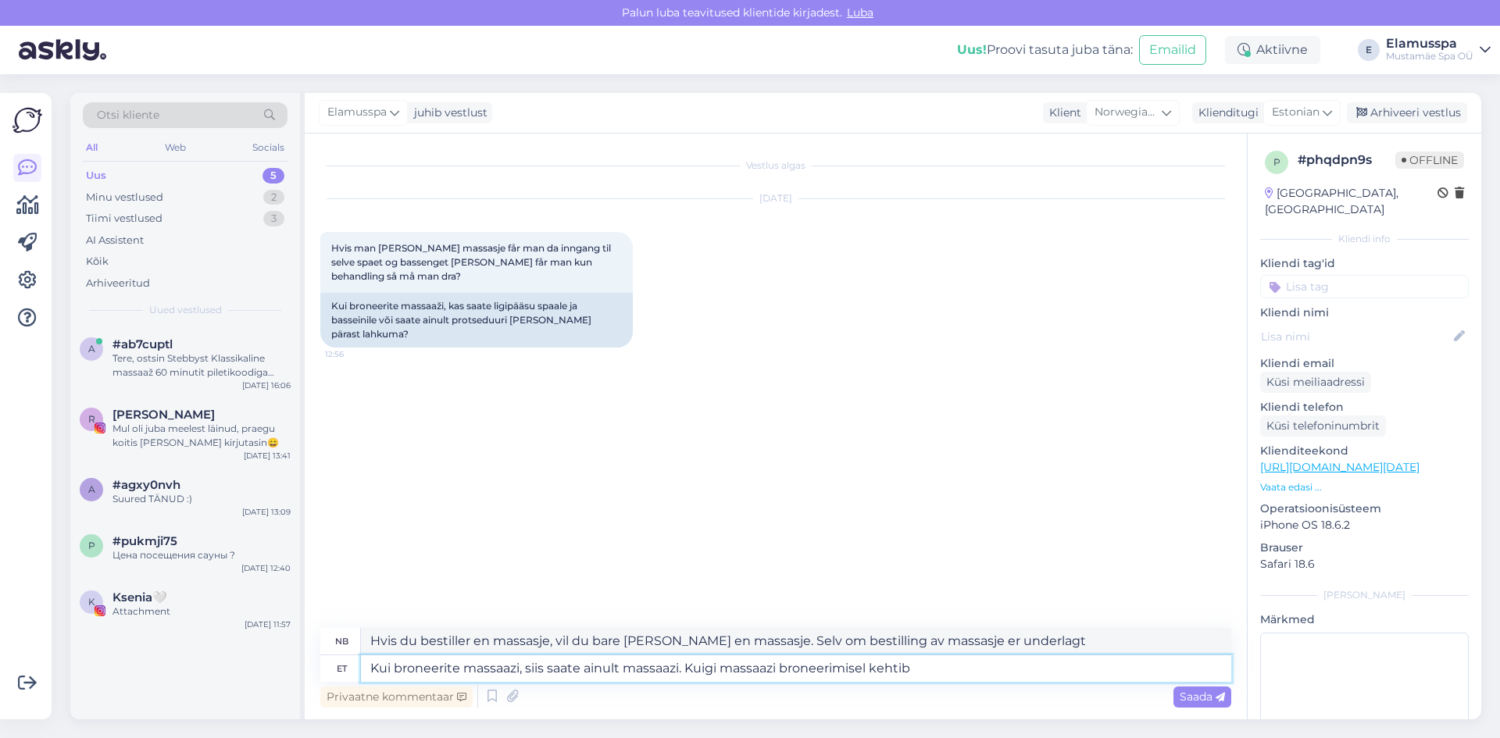
type textarea "Hvis du bestiller en massasje, vil du bare [PERSON_NAME] en massasje. Det er im…"
type textarea "Kui broneerite massaazi, siis saate ainult massaazi. Kuigi massaazi broneerimis…"
type textarea "Hvis du bestiller en massasje, vil du [PERSON_NAME] en massasje. Det er imidler…"
type textarea "Kui broneerite massaazi, siis saate ainult massaazi. Kuigi massaazi broneerimis…"
type textarea "Hvis du bestiller en massasje, vil du bare [PERSON_NAME] en massasje. Bestillin…"
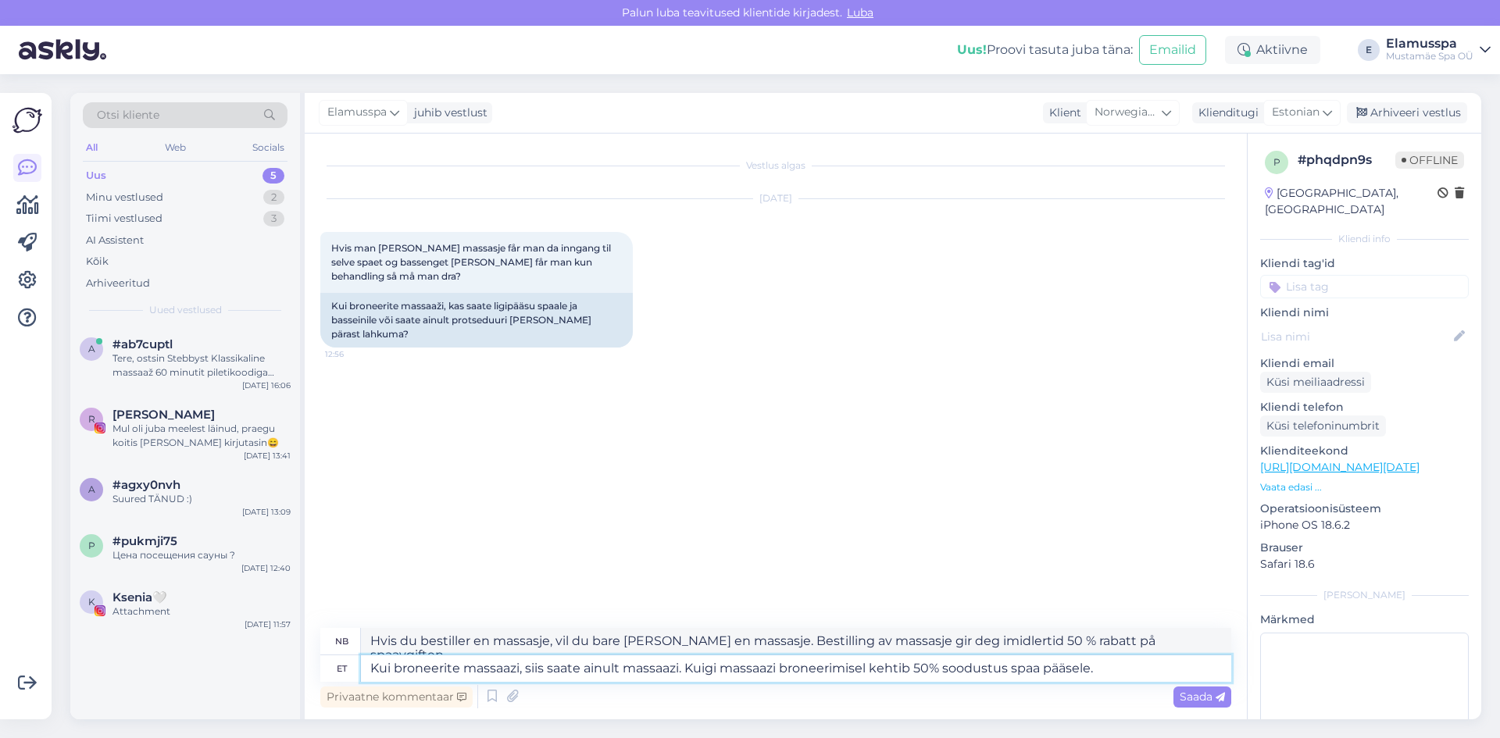
type textarea "Kui broneerite massaazi, siis saate ainult massaazi. Kuigi massaazi broneerimis…"
type textarea "Hvis du bestiller en massasje, får du bare en massasje. Bestilling av massasje …"
type textarea "Kui broneerite massaazi, siis saate ainult massaazi. Kuigi massaazi broneerimis…"
click at [1208, 699] on span "Saada" at bounding box center [1202, 697] width 45 height 14
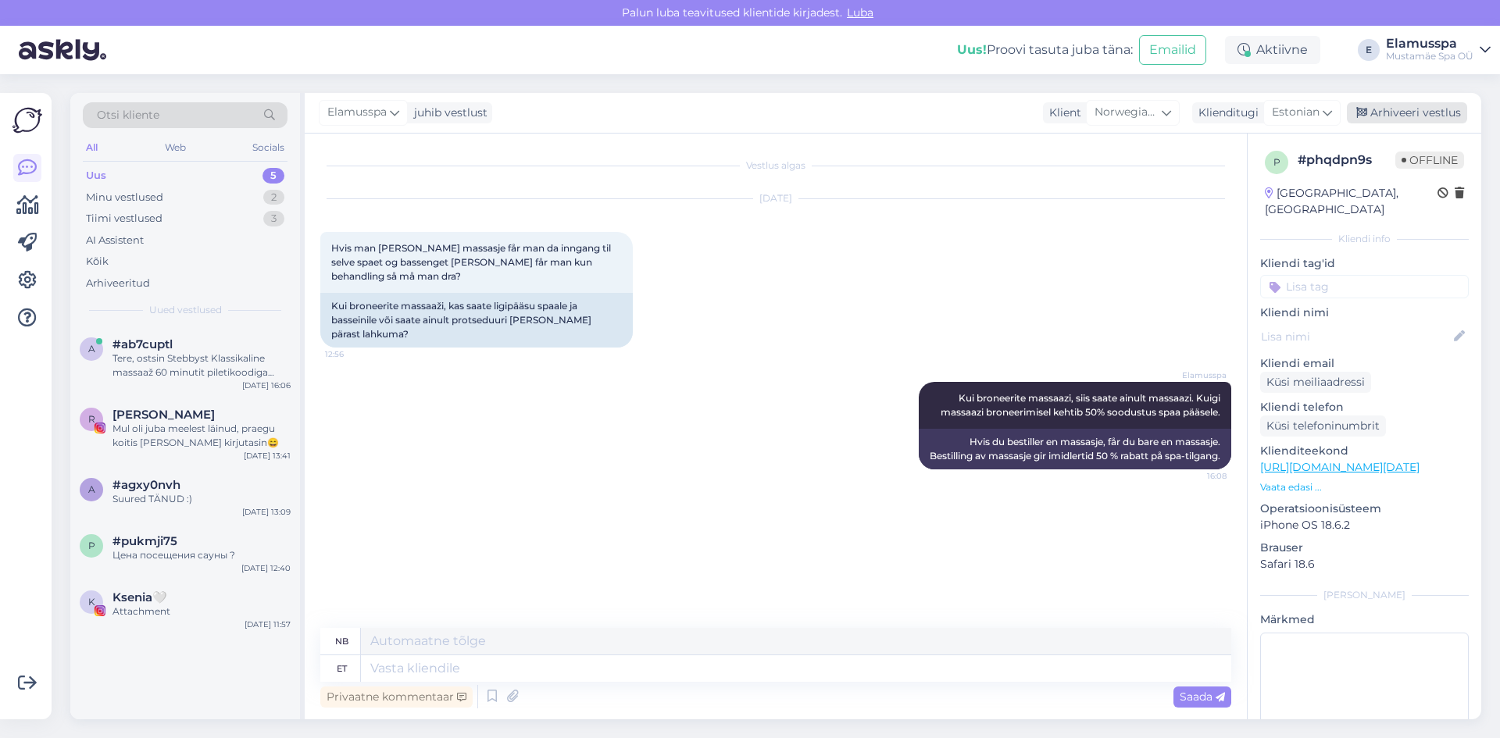
click at [1423, 114] on div "Arhiveeri vestlus" at bounding box center [1407, 112] width 120 height 21
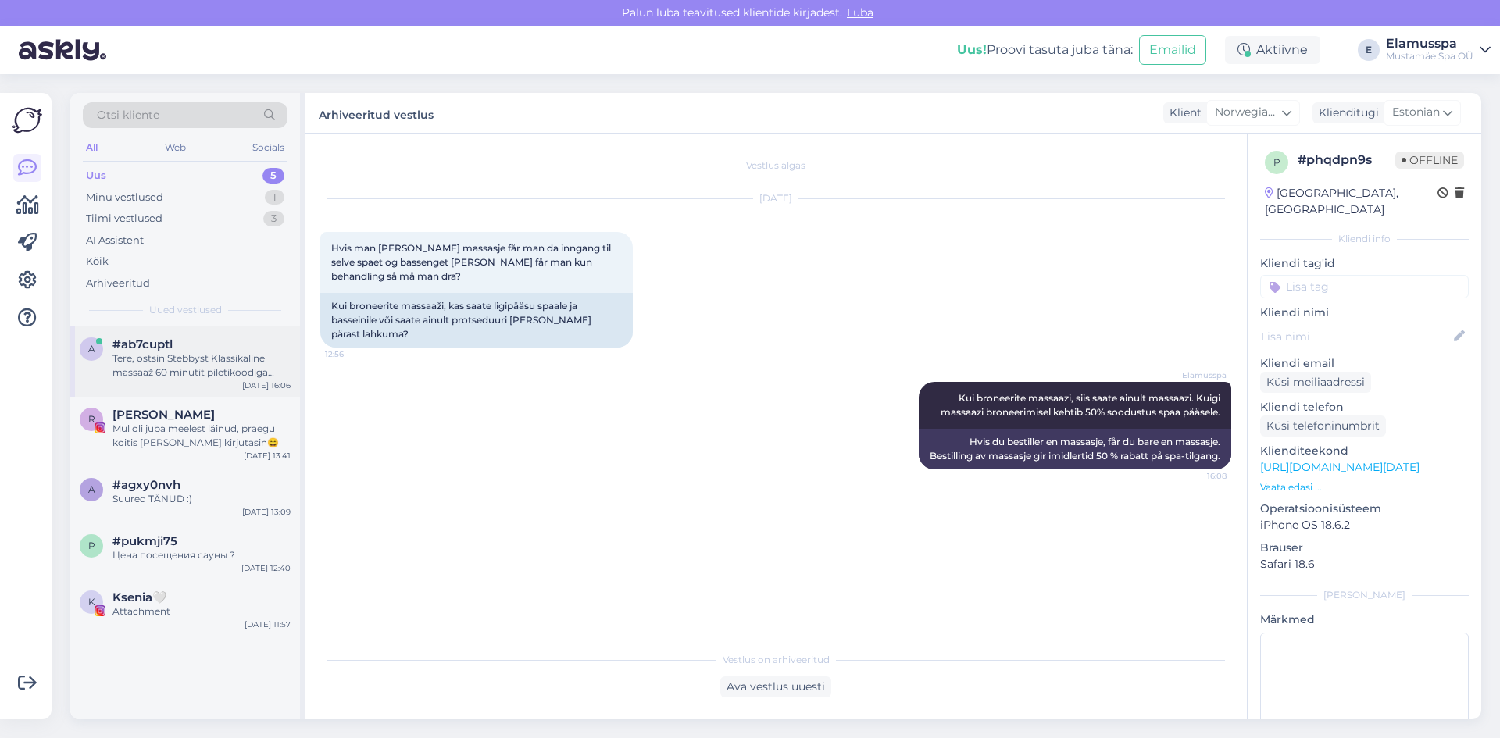
click at [120, 350] on span "#ab7cuptl" at bounding box center [142, 344] width 60 height 14
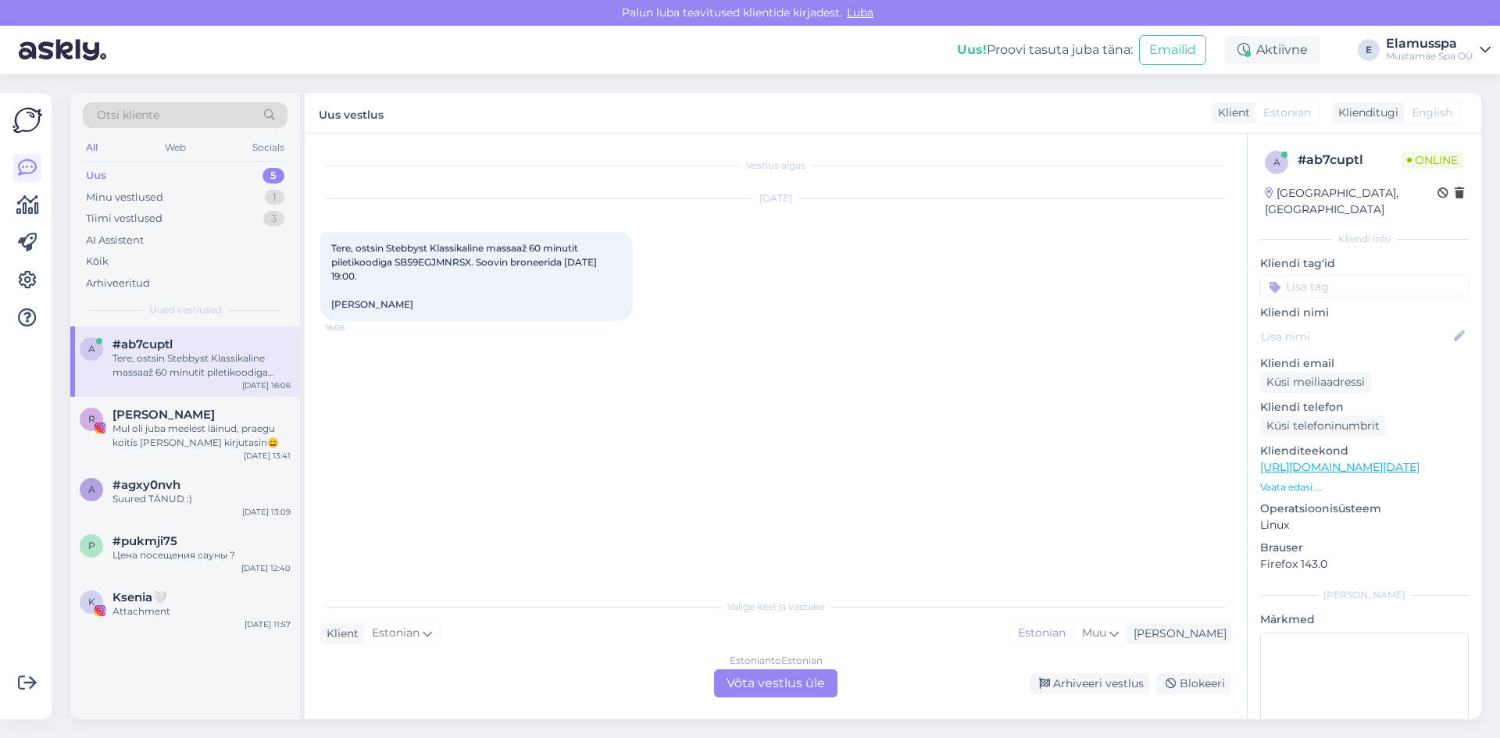
drag, startPoint x: 327, startPoint y: 305, endPoint x: 387, endPoint y: 305, distance: 60.2
click at [387, 305] on div "Tere, ostsin Stebbyst Klassikaline massaaž 60 minutit piletikoodiga SB59EGJMNRS…" at bounding box center [476, 276] width 312 height 89
copy span "[PERSON_NAME]"
click at [786, 690] on div "Estonian to Estonian Võta vestlus üle" at bounding box center [775, 683] width 123 height 28
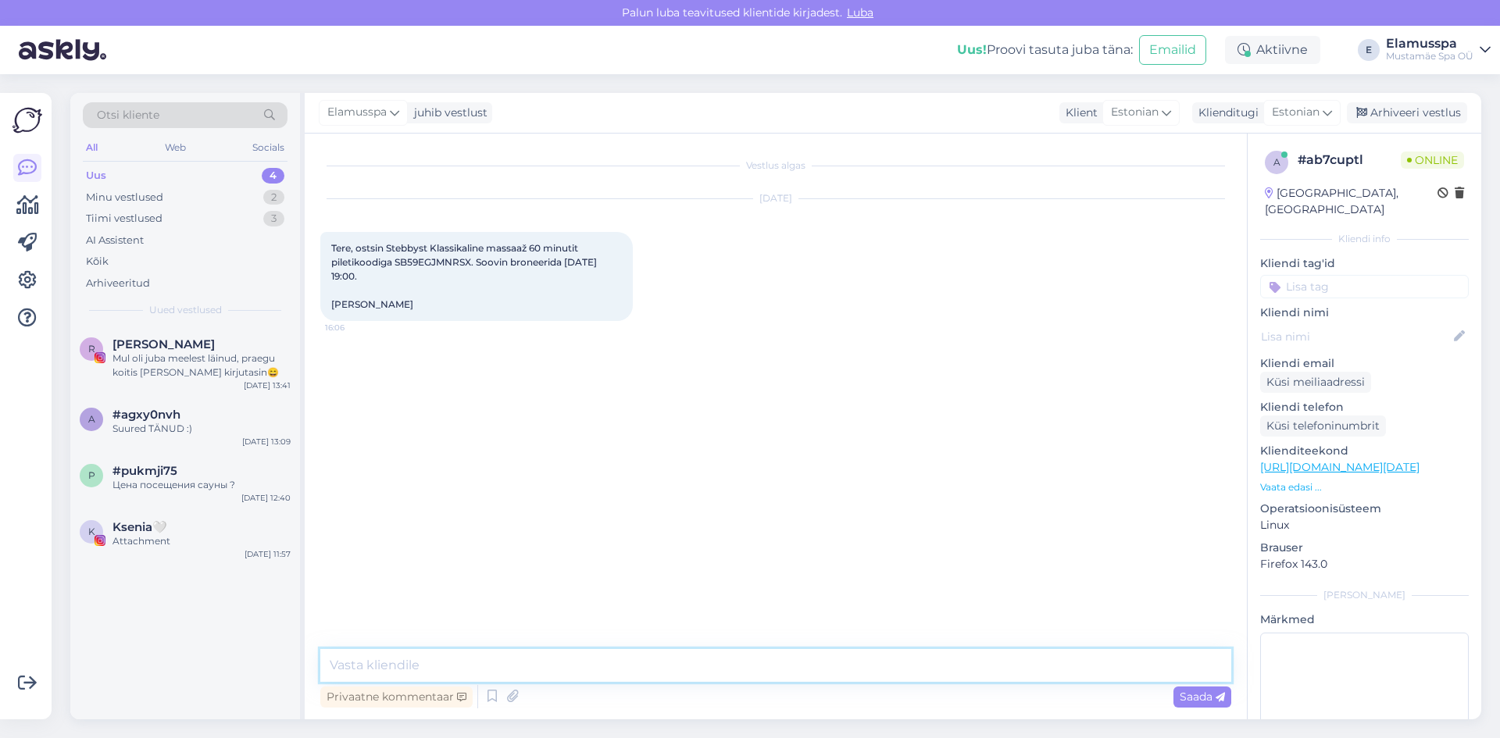
click at [812, 659] on textarea at bounding box center [775, 665] width 911 height 33
click at [473, 668] on textarea "Tere! broneerisime teile klassikalise massaazi (60min)" at bounding box center [775, 665] width 911 height 33
click at [686, 662] on textarea "Tere! broneerisime teile: klassikalise massaazi (60min)" at bounding box center [775, 665] width 911 height 33
click at [476, 668] on textarea "Tere! broneerisime teile: klassikalise massaazi (60min) [DATE]" at bounding box center [775, 665] width 911 height 33
click at [789, 654] on textarea "Tere! broneerisime teile : klassikalise massaazi (60min) [DATE]" at bounding box center [775, 665] width 911 height 33
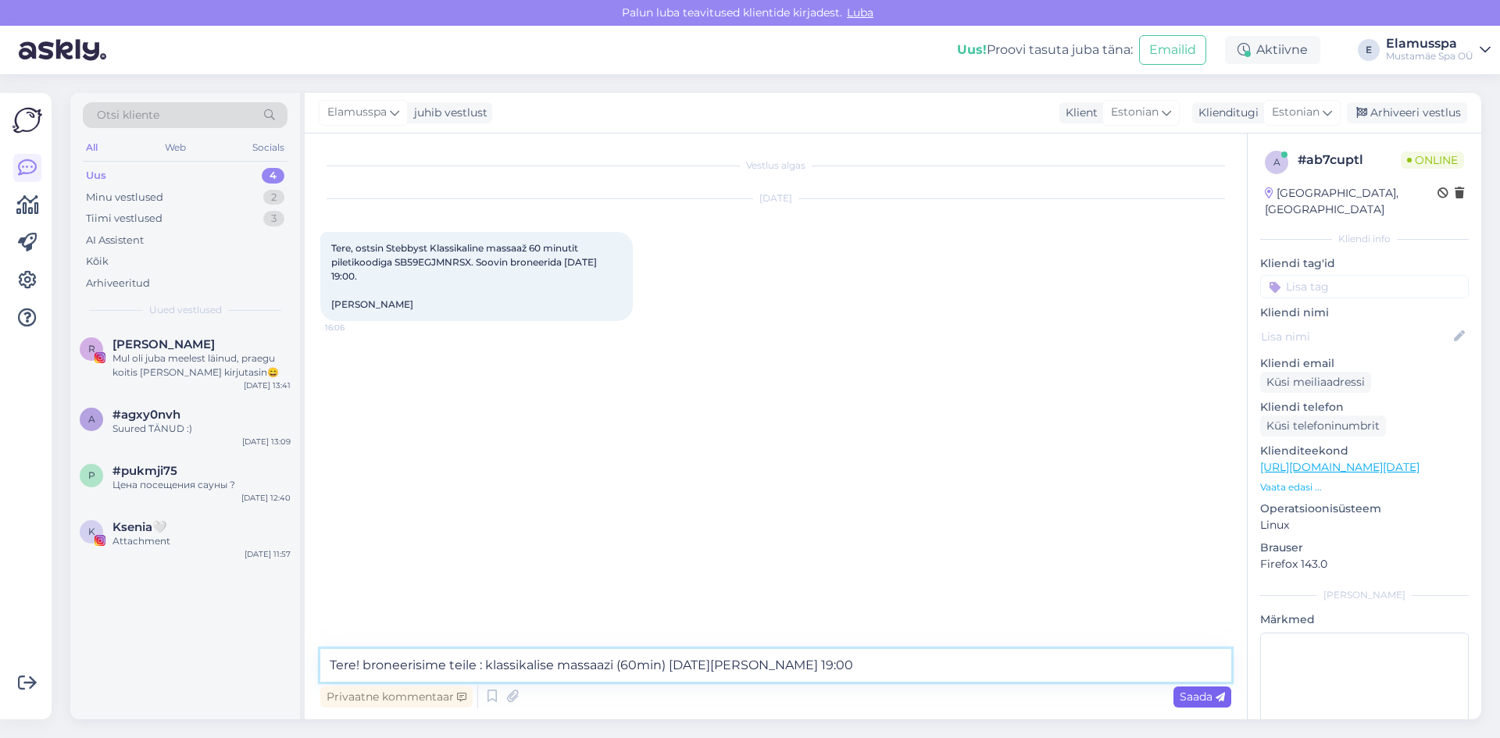
type textarea "Tere! broneerisime teile : klassikalise massaazi (60min) [DATE][PERSON_NAME] 19…"
click at [1187, 692] on span "Saada" at bounding box center [1202, 697] width 45 height 14
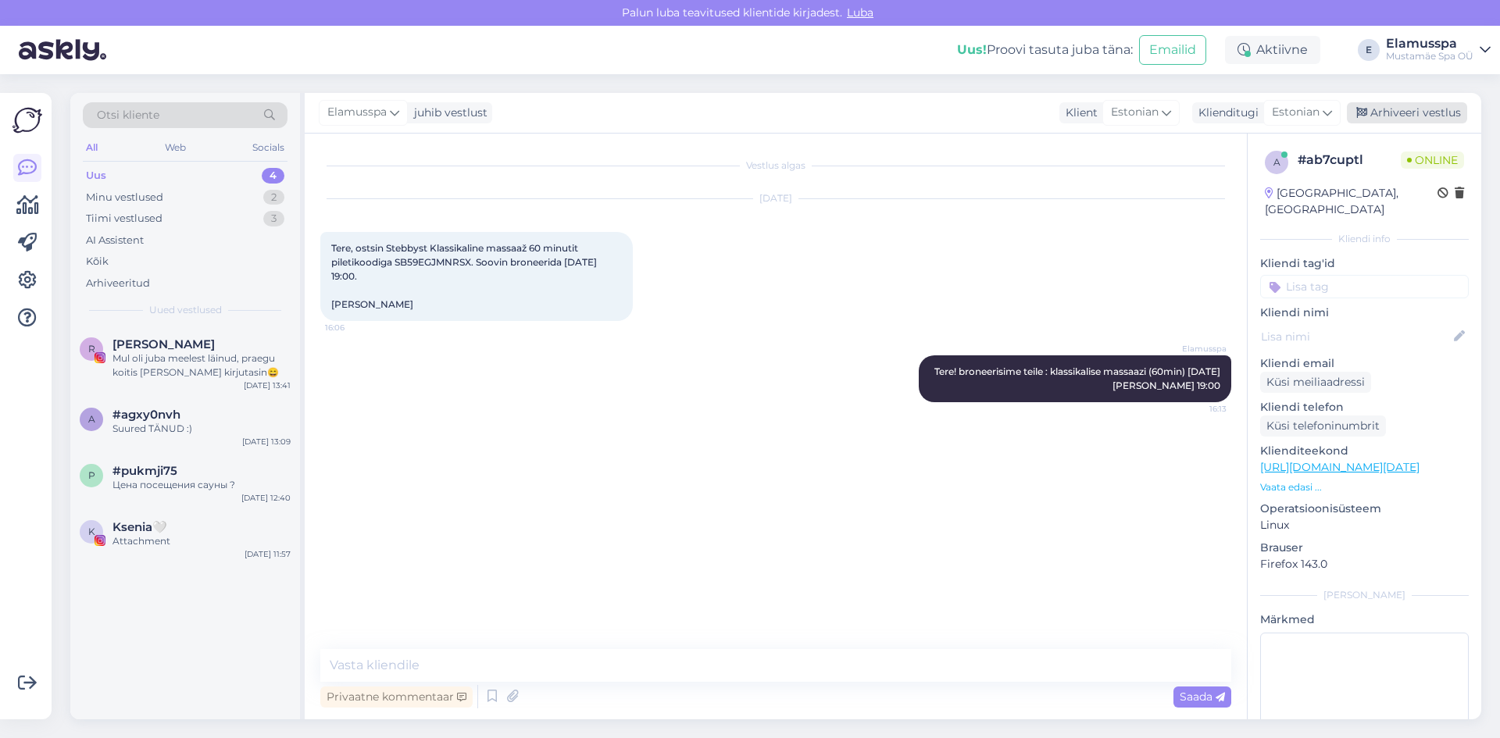
click at [1387, 112] on div "Arhiveeri vestlus" at bounding box center [1407, 112] width 120 height 21
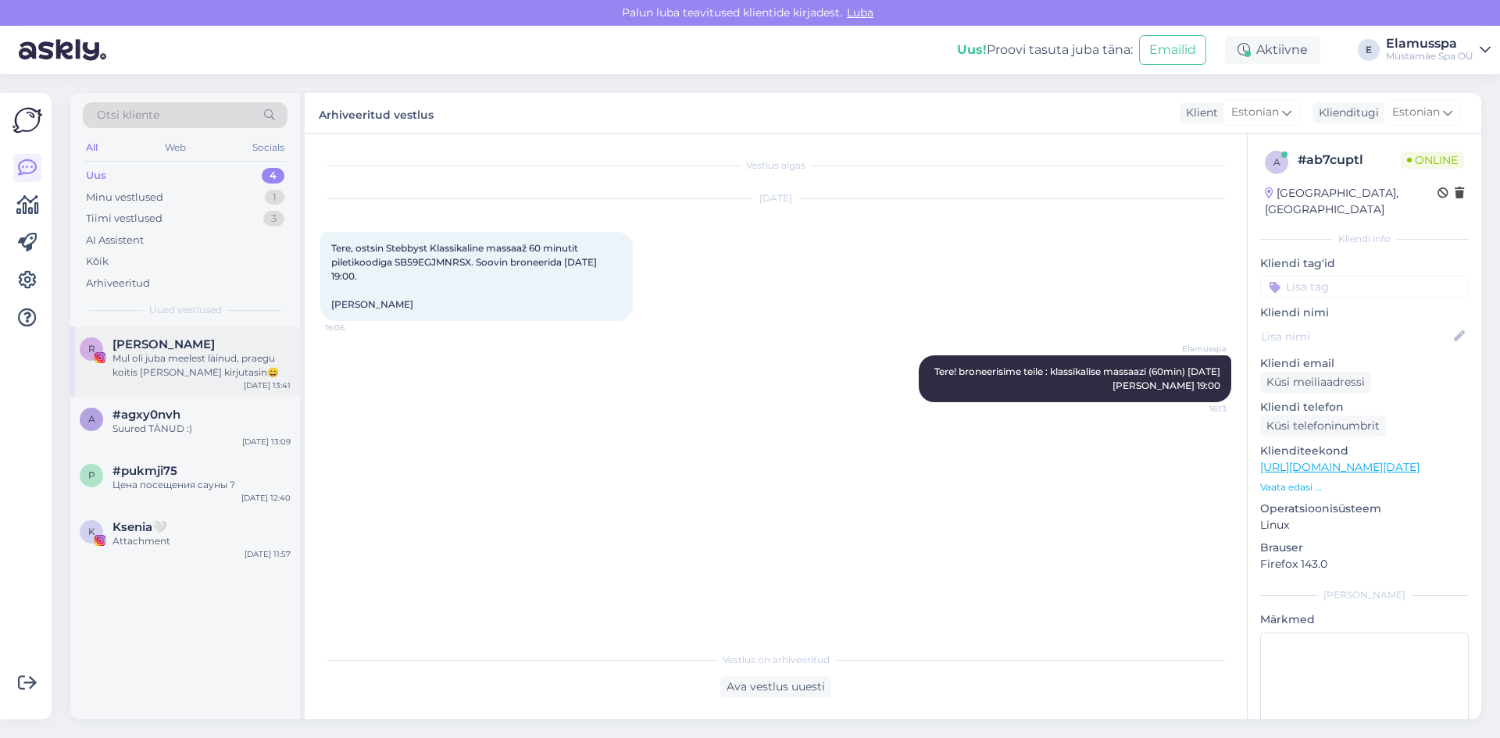
click at [209, 373] on div "Mul oli juba meelest läinud, praegu koitis [PERSON_NAME] kirjutasin😄" at bounding box center [201, 366] width 178 height 28
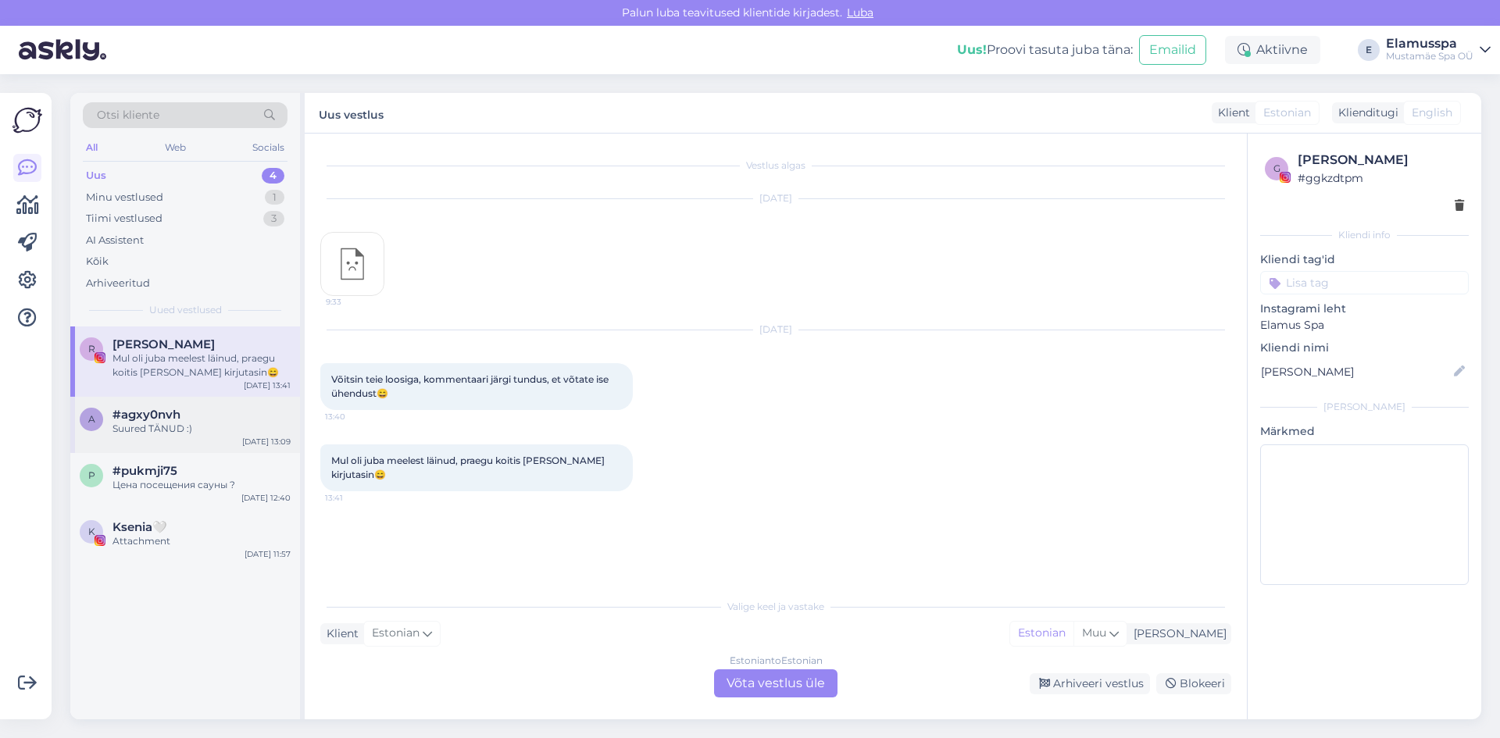
click at [209, 413] on div "#agxy0nvh" at bounding box center [201, 415] width 178 height 14
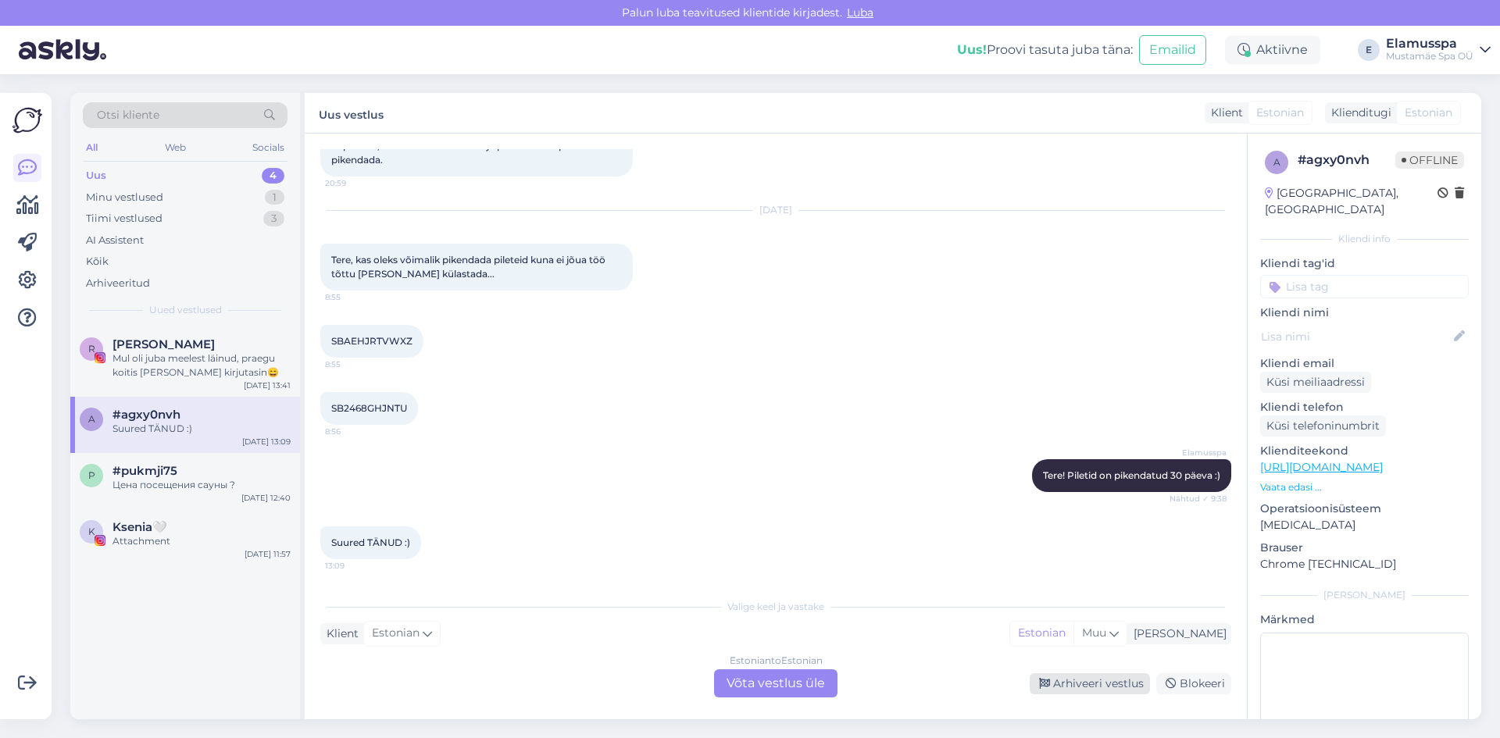
click at [1087, 687] on div "Arhiveeri vestlus" at bounding box center [1090, 683] width 120 height 21
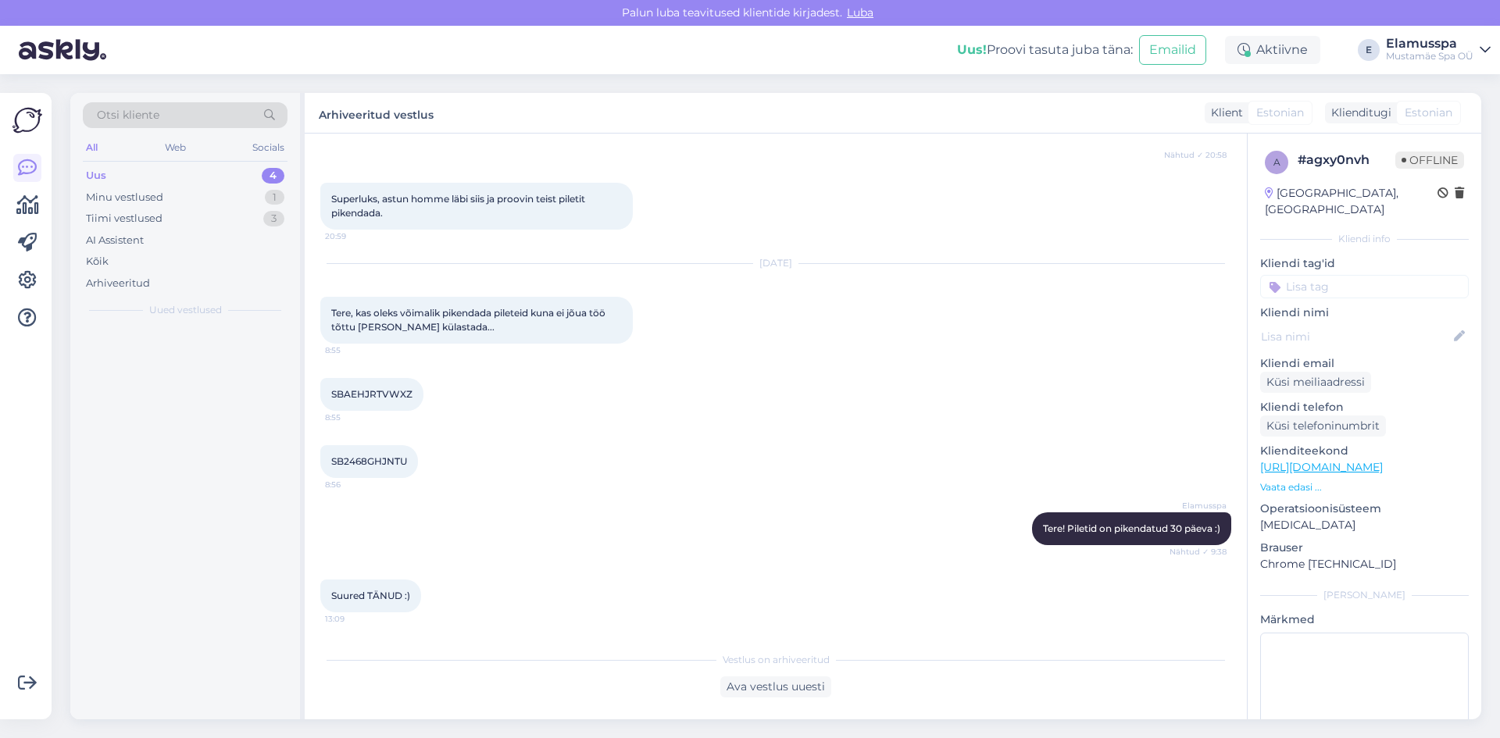
scroll to position [198, 0]
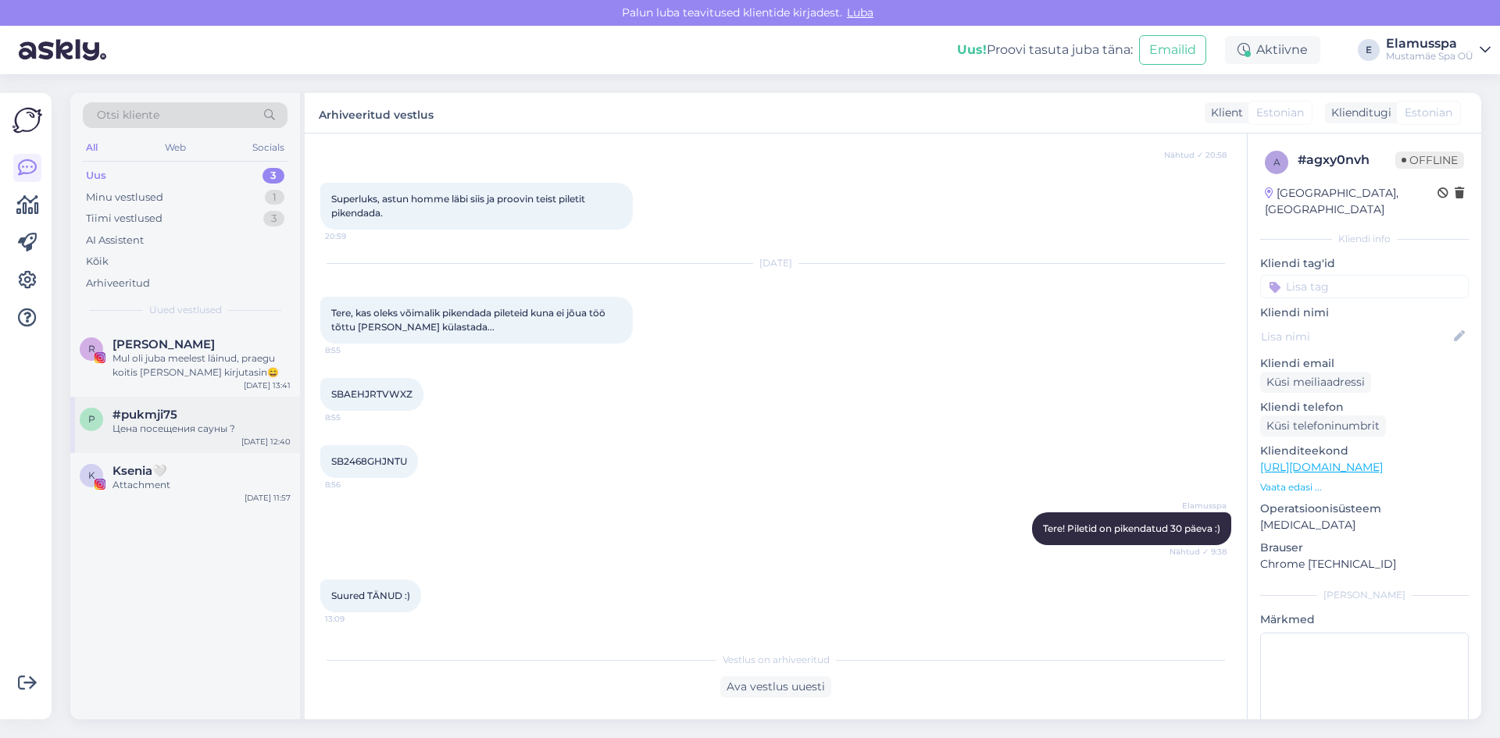
click at [206, 433] on div "Цена посещения сауны ?" at bounding box center [201, 429] width 178 height 14
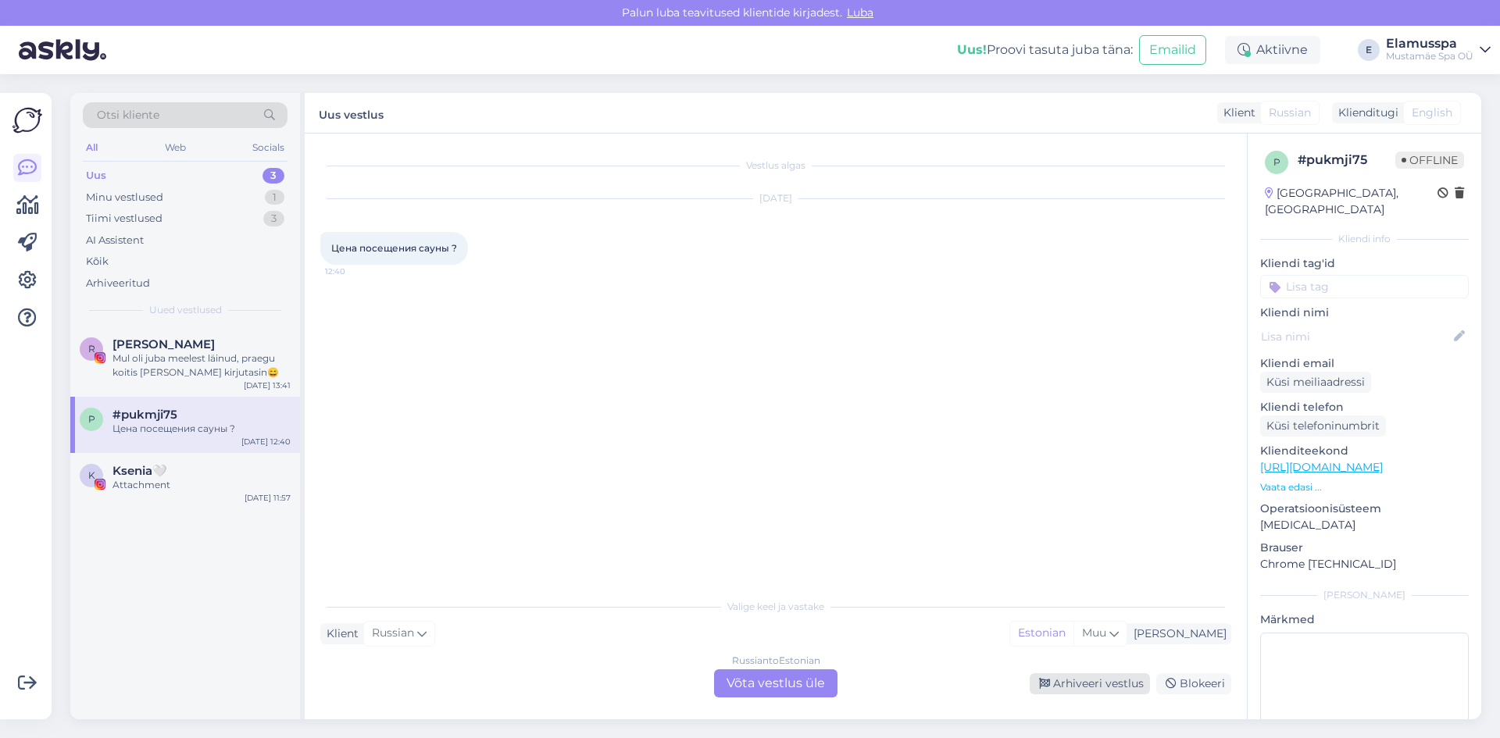
click at [1044, 677] on div "Arhiveeri vestlus" at bounding box center [1090, 683] width 120 height 21
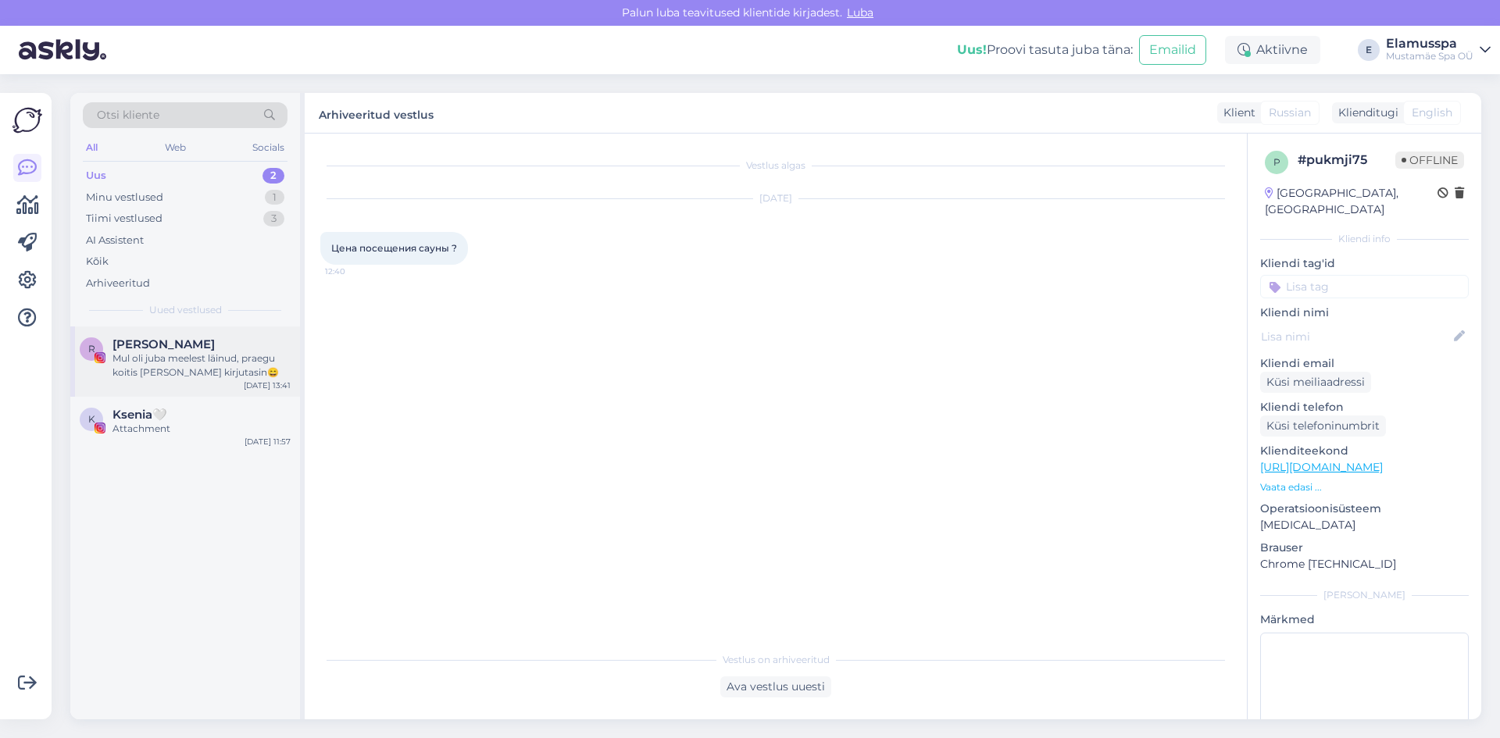
click at [143, 374] on div "Mul oli juba meelest läinud, praegu koitis [PERSON_NAME] kirjutasin😄" at bounding box center [201, 366] width 178 height 28
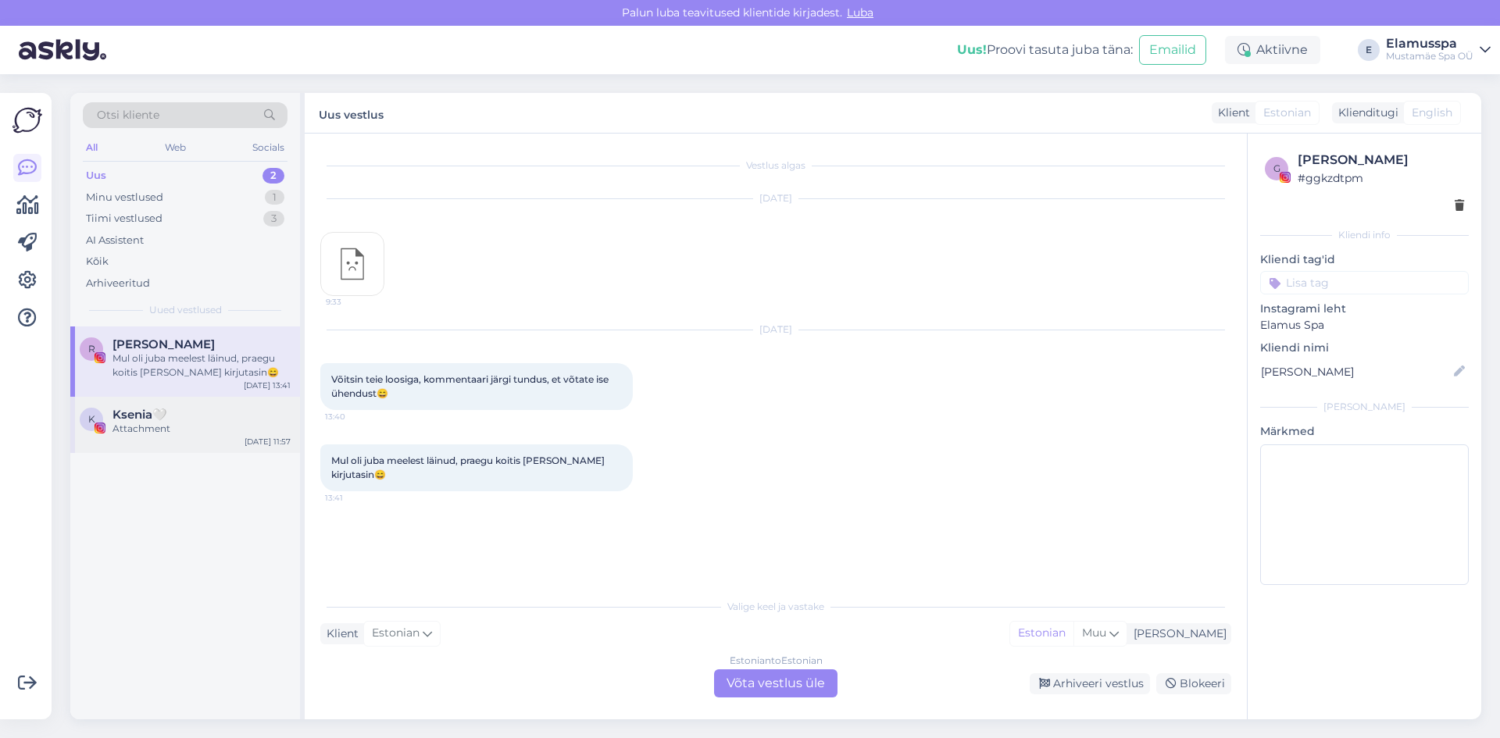
click at [167, 429] on div "Attachment" at bounding box center [201, 429] width 178 height 14
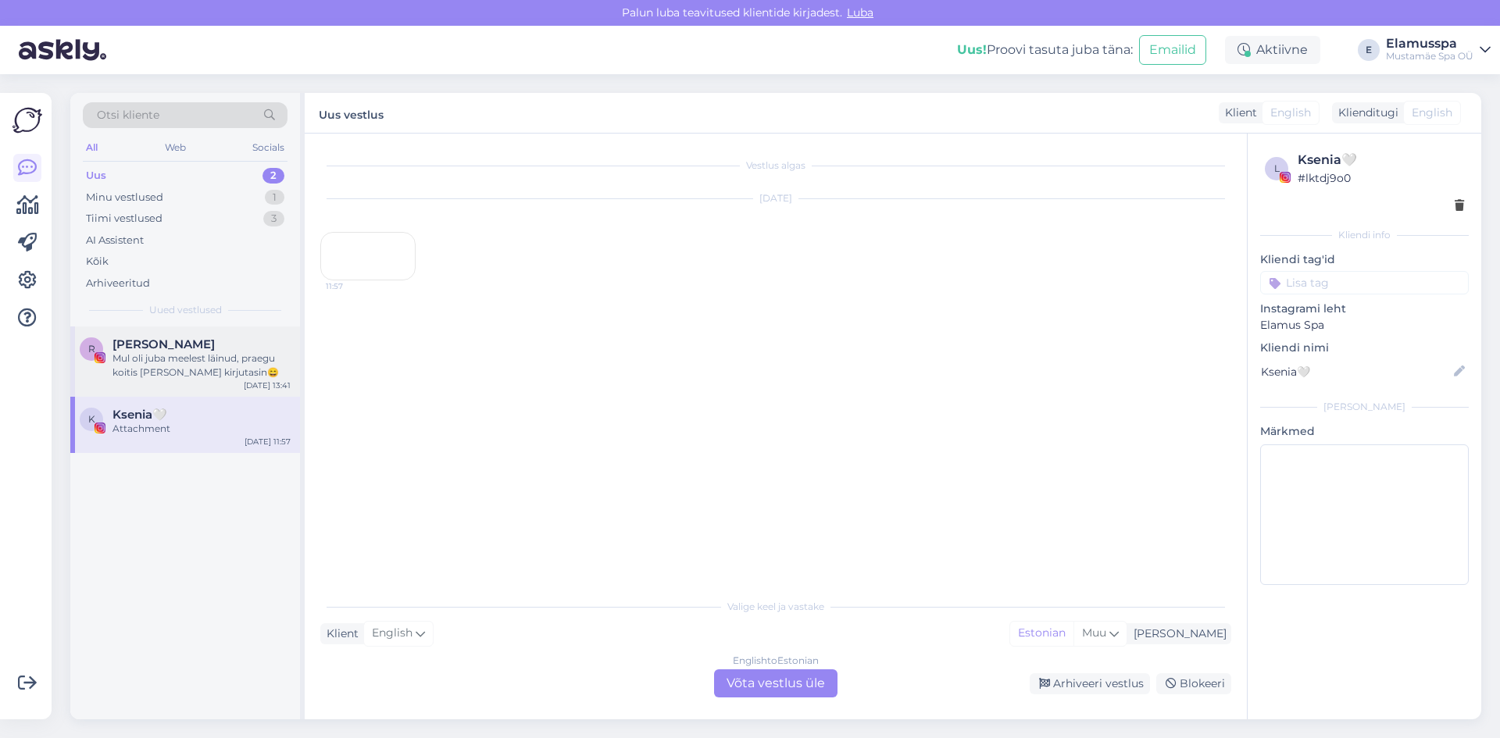
click at [186, 379] on div "Mul oli juba meelest läinud, praegu koitis [PERSON_NAME] kirjutasin😄" at bounding box center [201, 366] width 178 height 28
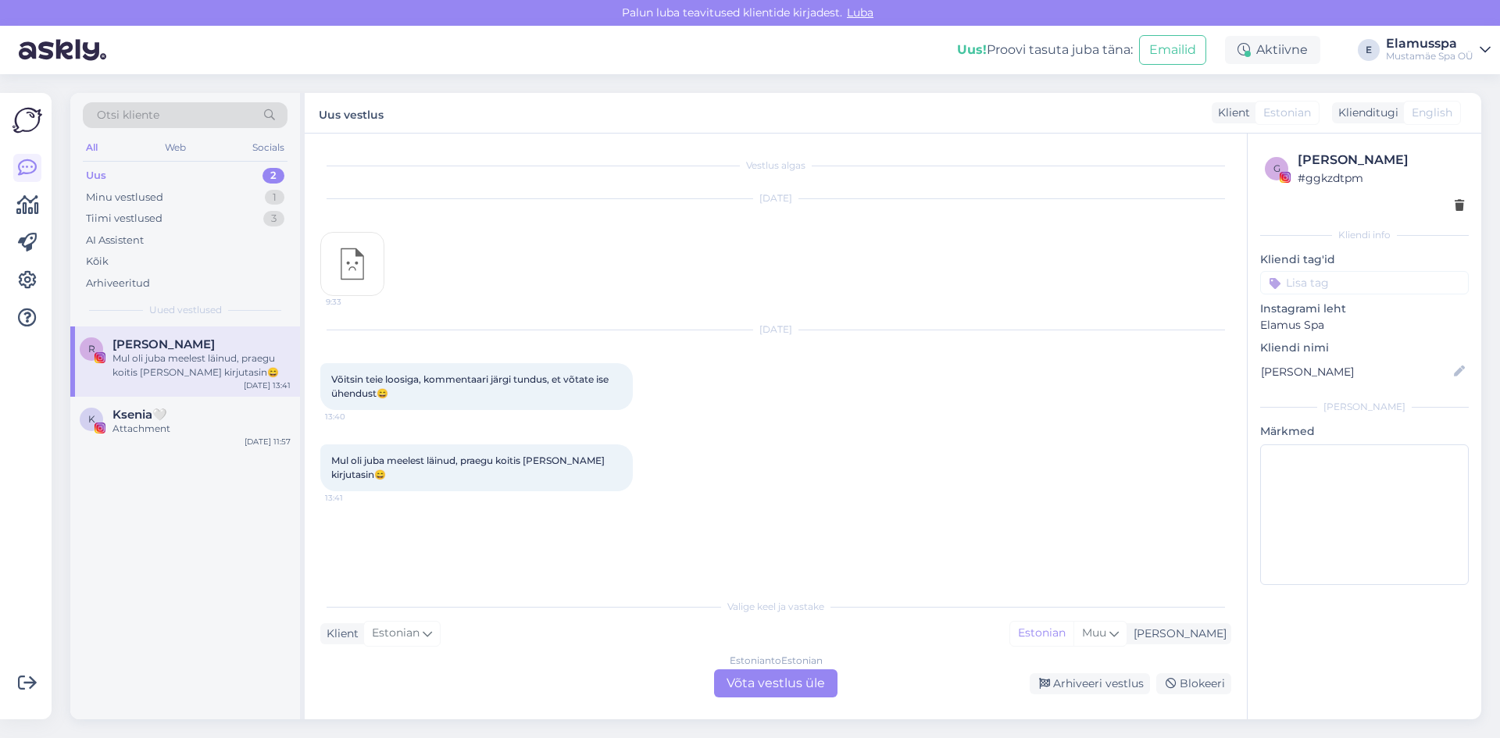
click at [1208, 623] on div "Valige [PERSON_NAME] vastake Klient Estonian Mina Estonian Muu Estonian to Esto…" at bounding box center [775, 644] width 911 height 107
click at [1208, 633] on div "[PERSON_NAME]" at bounding box center [1176, 634] width 99 height 16
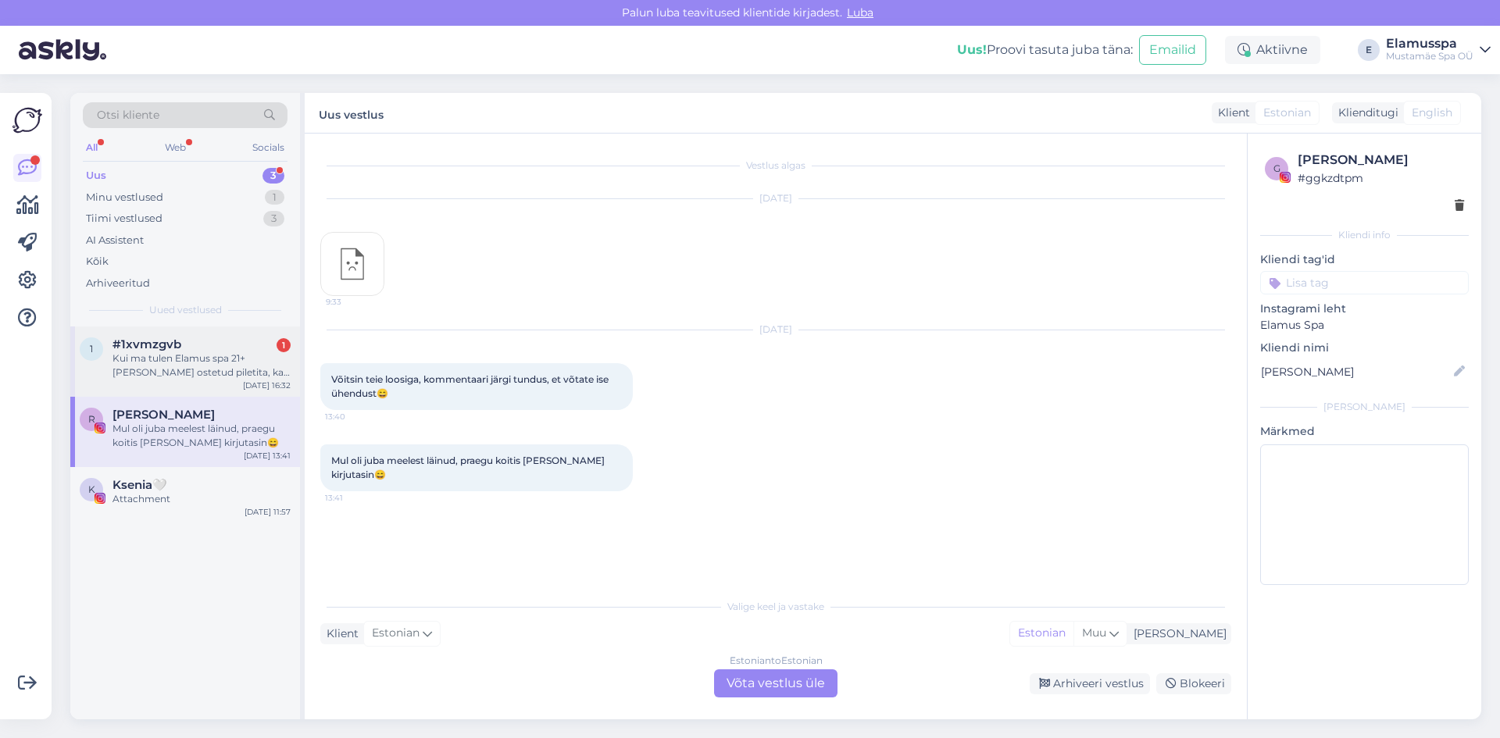
click at [125, 361] on div "Kui ma tulen Elamus spa 21+ [PERSON_NAME] ostetud piletita, kas ma pean järjeko…" at bounding box center [201, 366] width 178 height 28
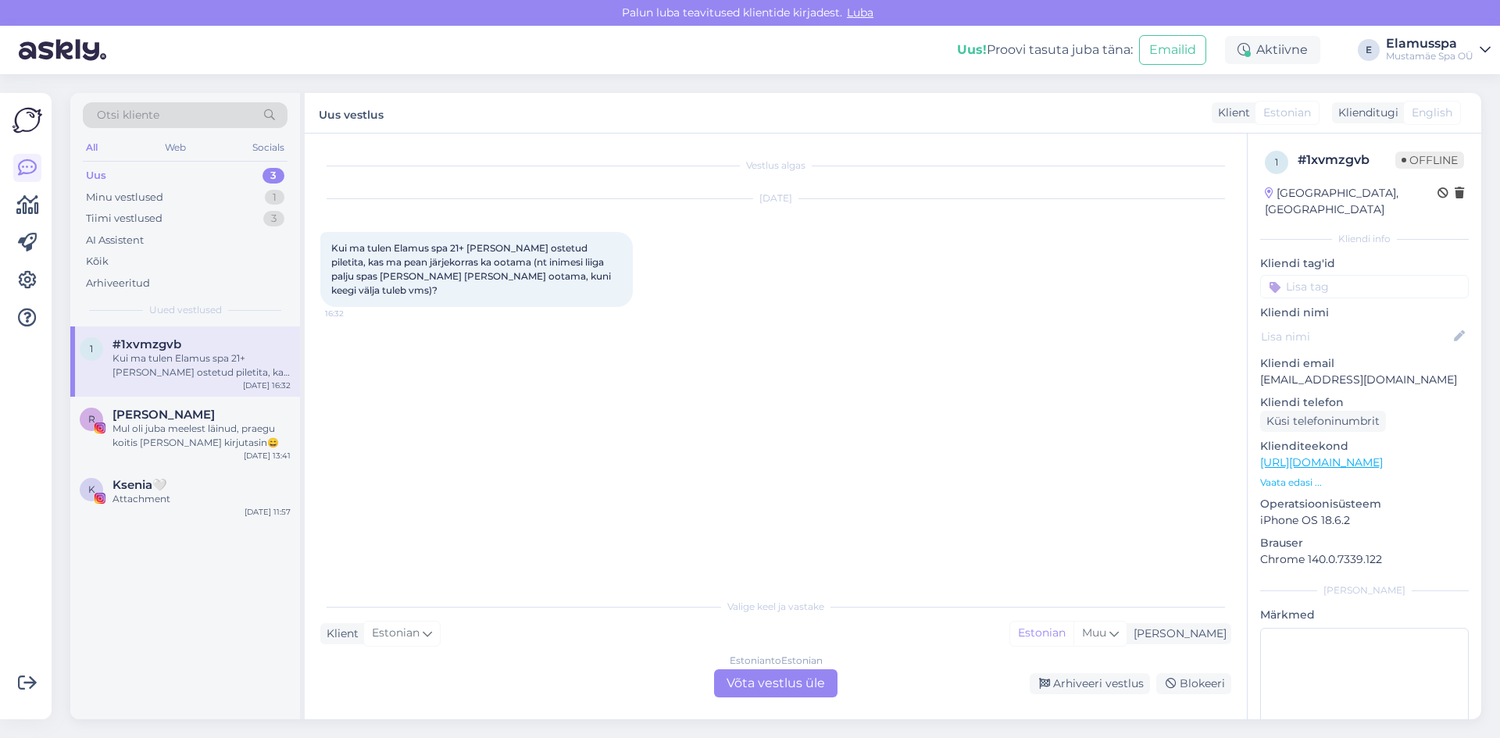
click at [798, 687] on div "Estonian to Estonian Võta vestlus üle" at bounding box center [775, 683] width 123 height 28
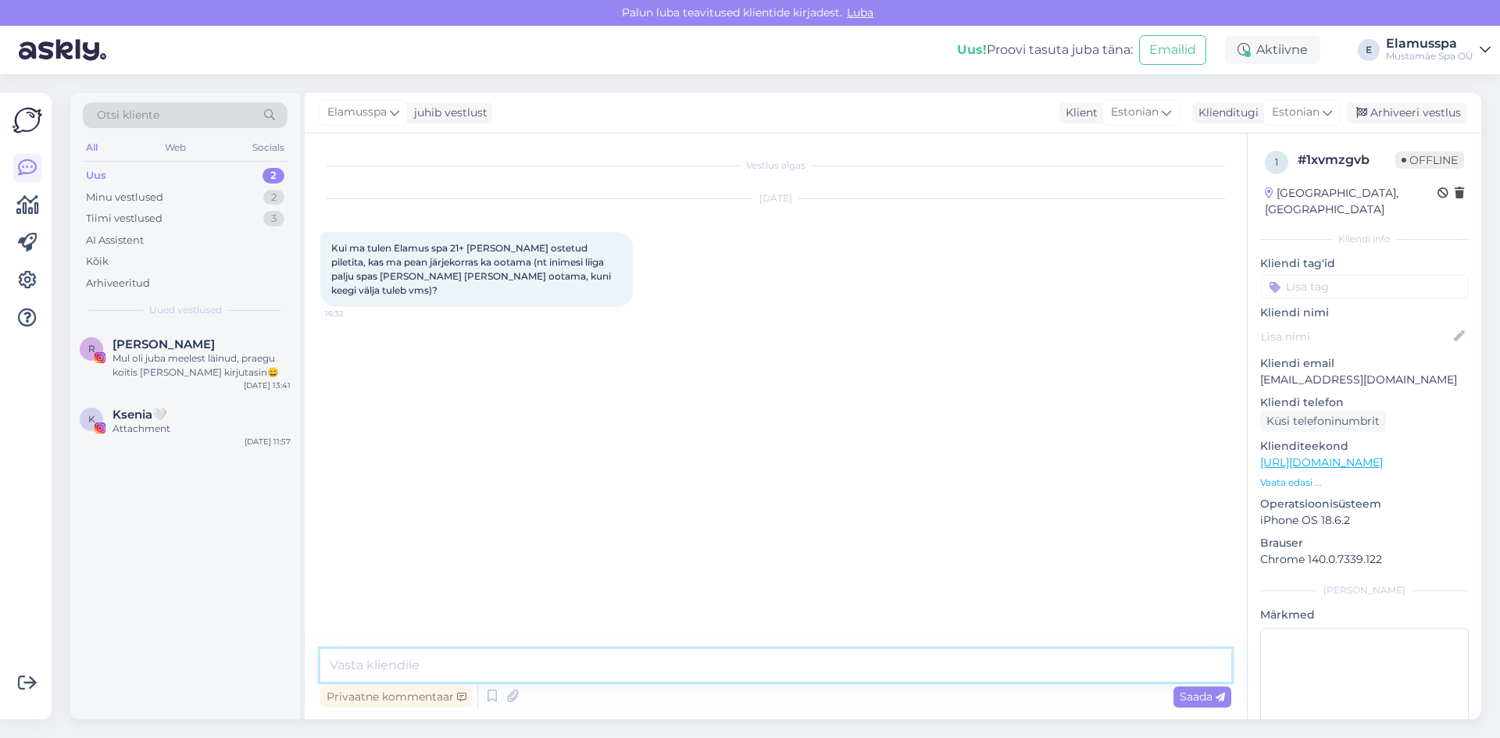
click at [769, 662] on textarea at bounding box center [775, 665] width 911 height 33
type textarea "K"
type textarea "S"
type textarea "Tere! Seda juhtub suht harva, aga kui juhtub [PERSON_NAME] et spaa on täis, sii…"
click at [1183, 699] on span "Saada" at bounding box center [1202, 697] width 45 height 14
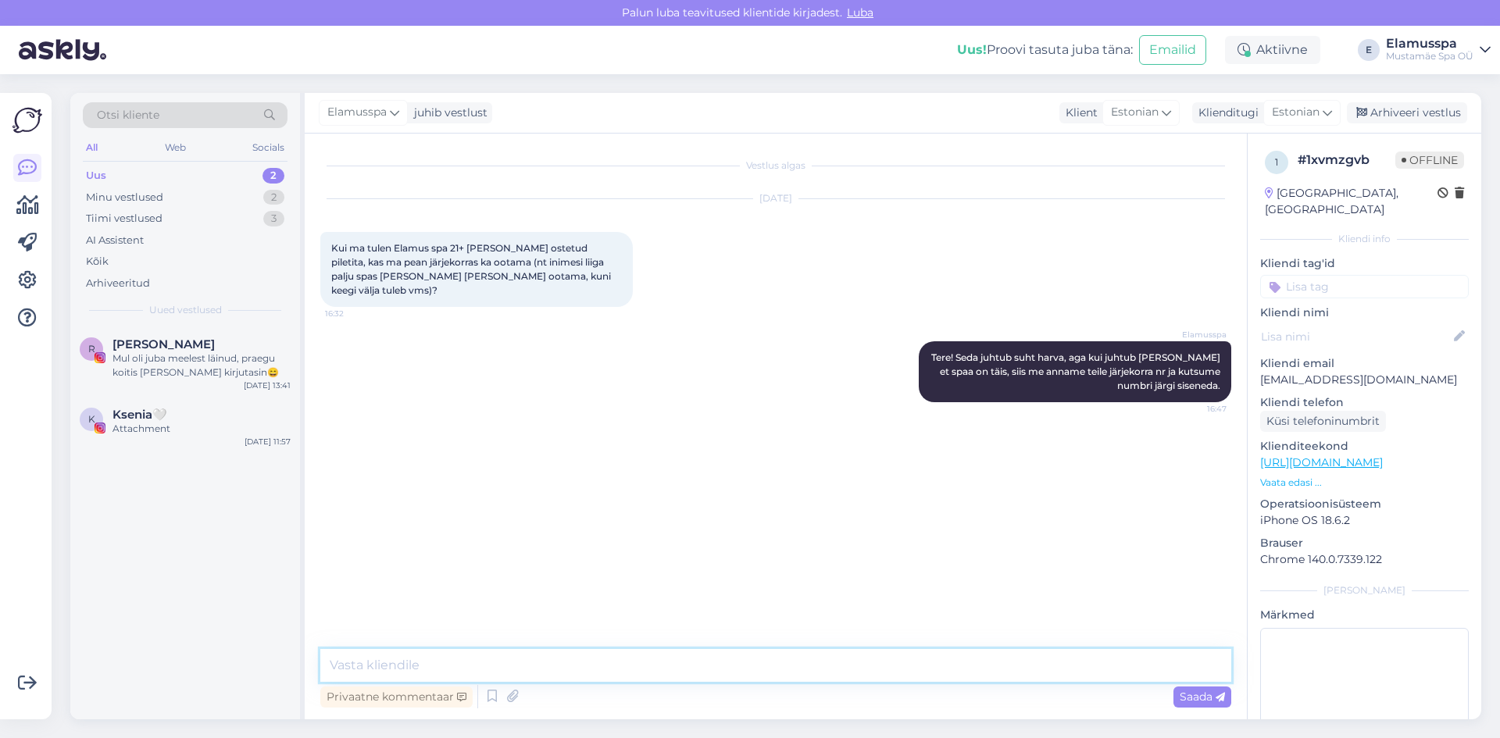
drag, startPoint x: 1049, startPoint y: 660, endPoint x: 1040, endPoint y: 672, distance: 15.0
click at [1045, 667] on textarea at bounding box center [775, 665] width 911 height 33
